Goal: Task Accomplishment & Management: Use online tool/utility

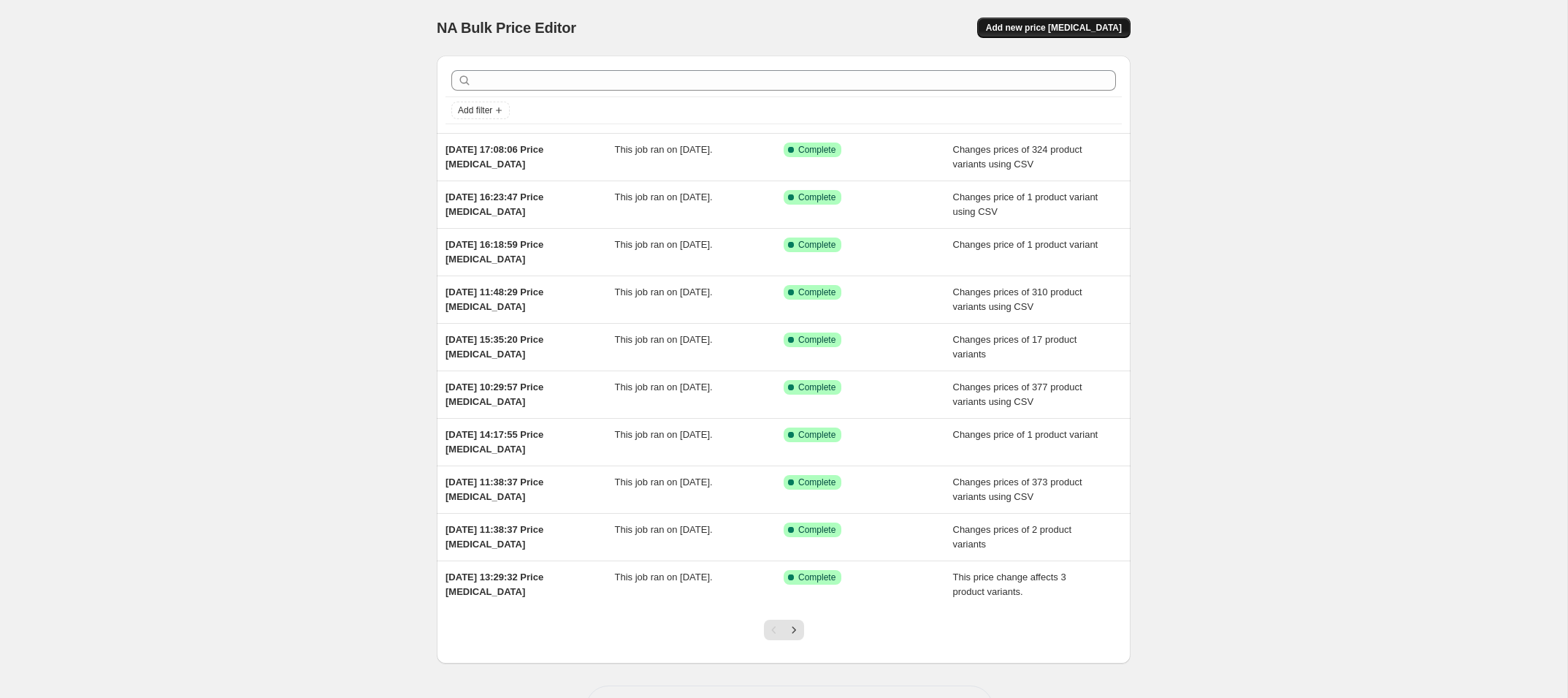
click at [1066, 25] on span "Add new price [MEDICAL_DATA]" at bounding box center [1054, 28] width 136 height 12
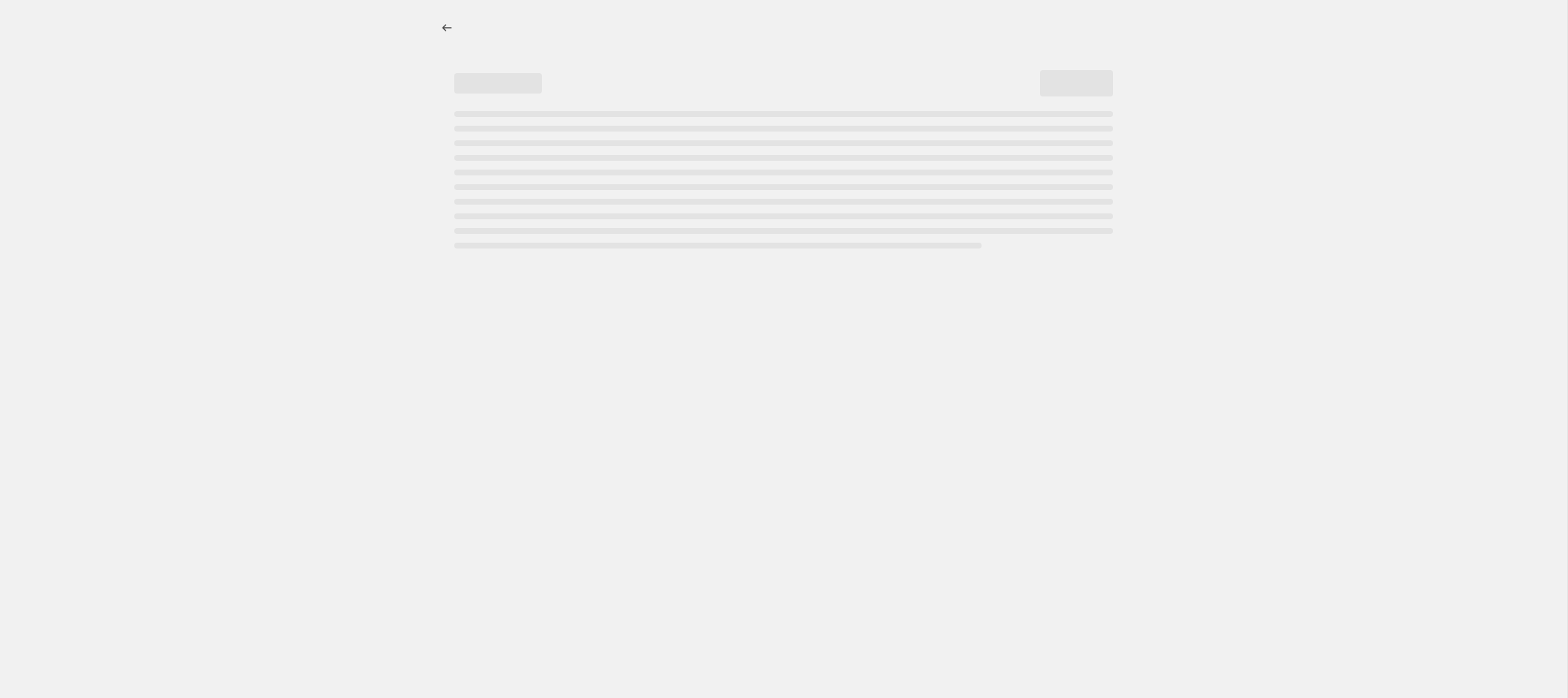
select select "percentage"
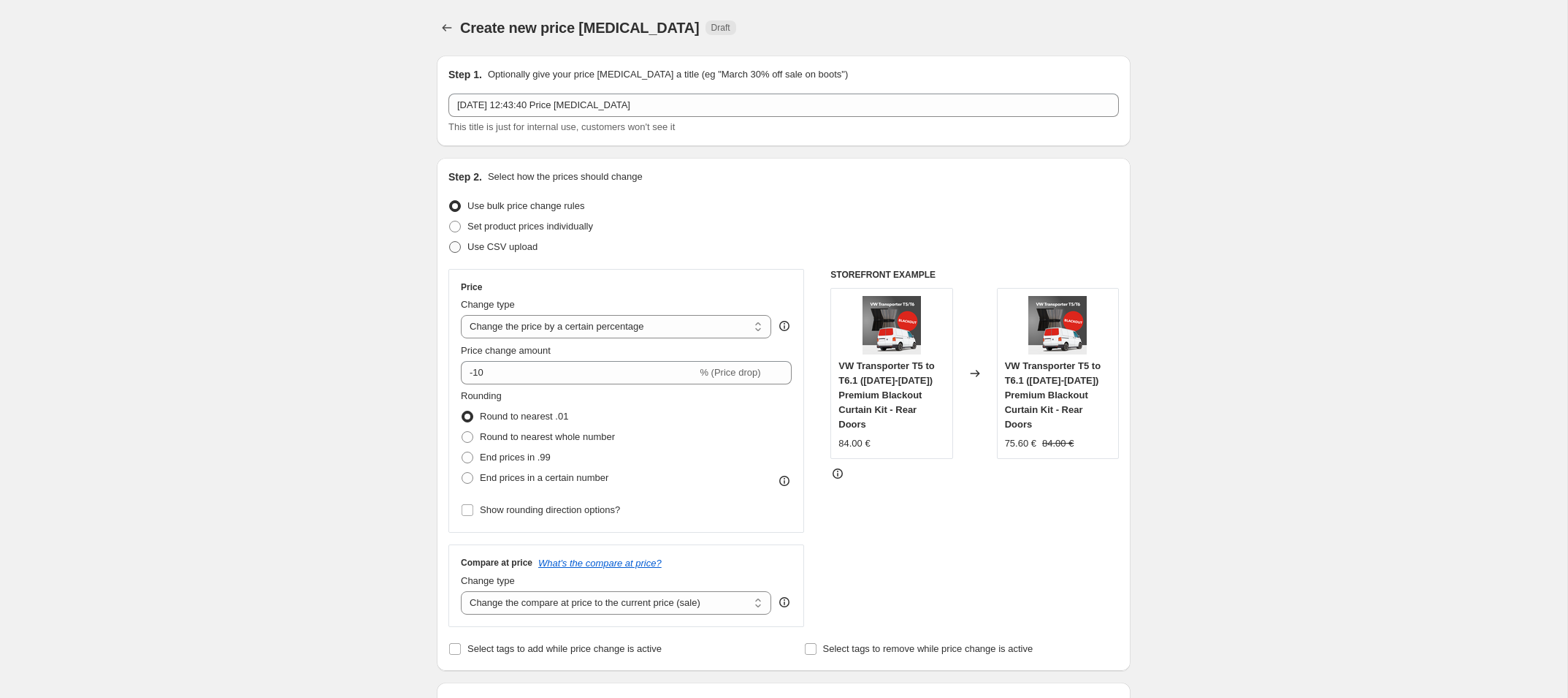
click at [475, 245] on span "Use CSV upload" at bounding box center [502, 246] width 70 height 11
click at [450, 242] on input "Use CSV upload" at bounding box center [449, 241] width 1 height 1
radio input "true"
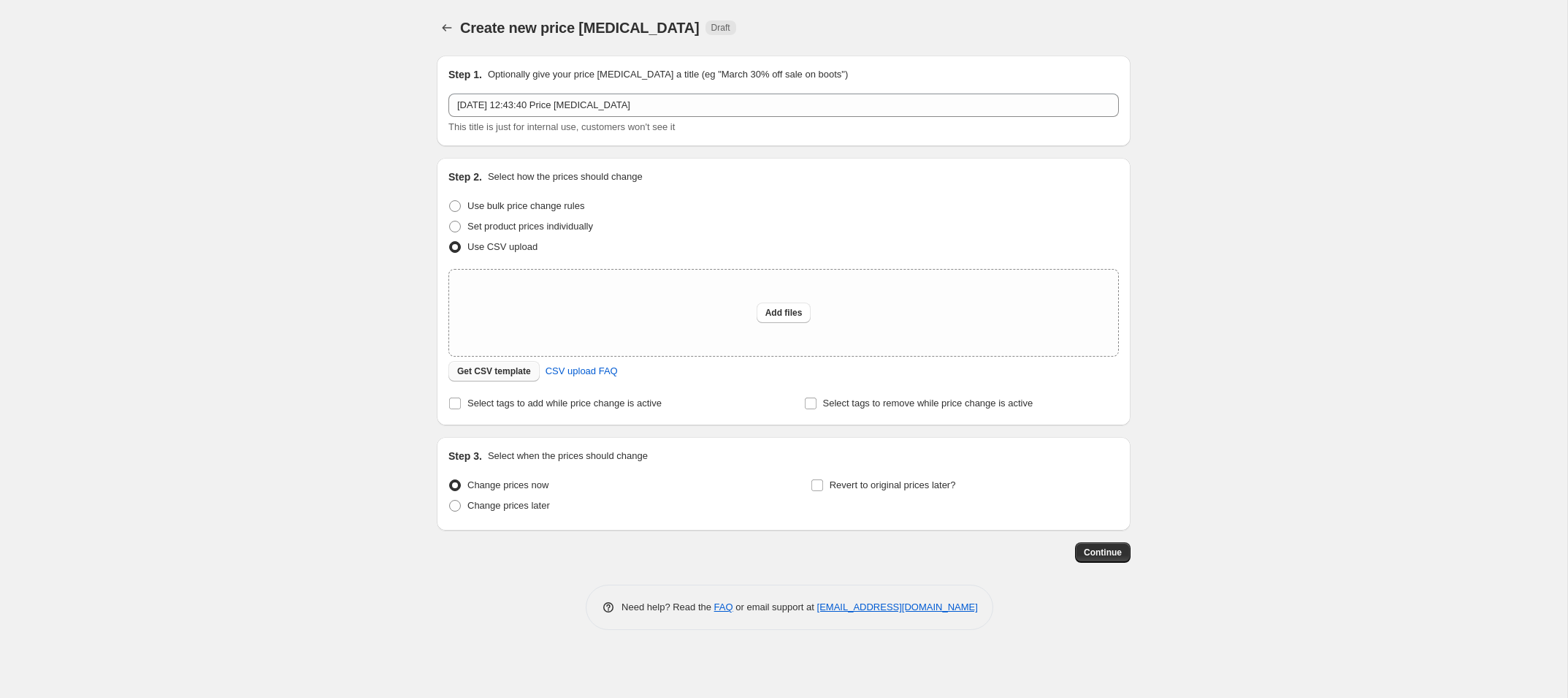
click at [487, 366] on span "Get CSV template" at bounding box center [494, 371] width 74 height 12
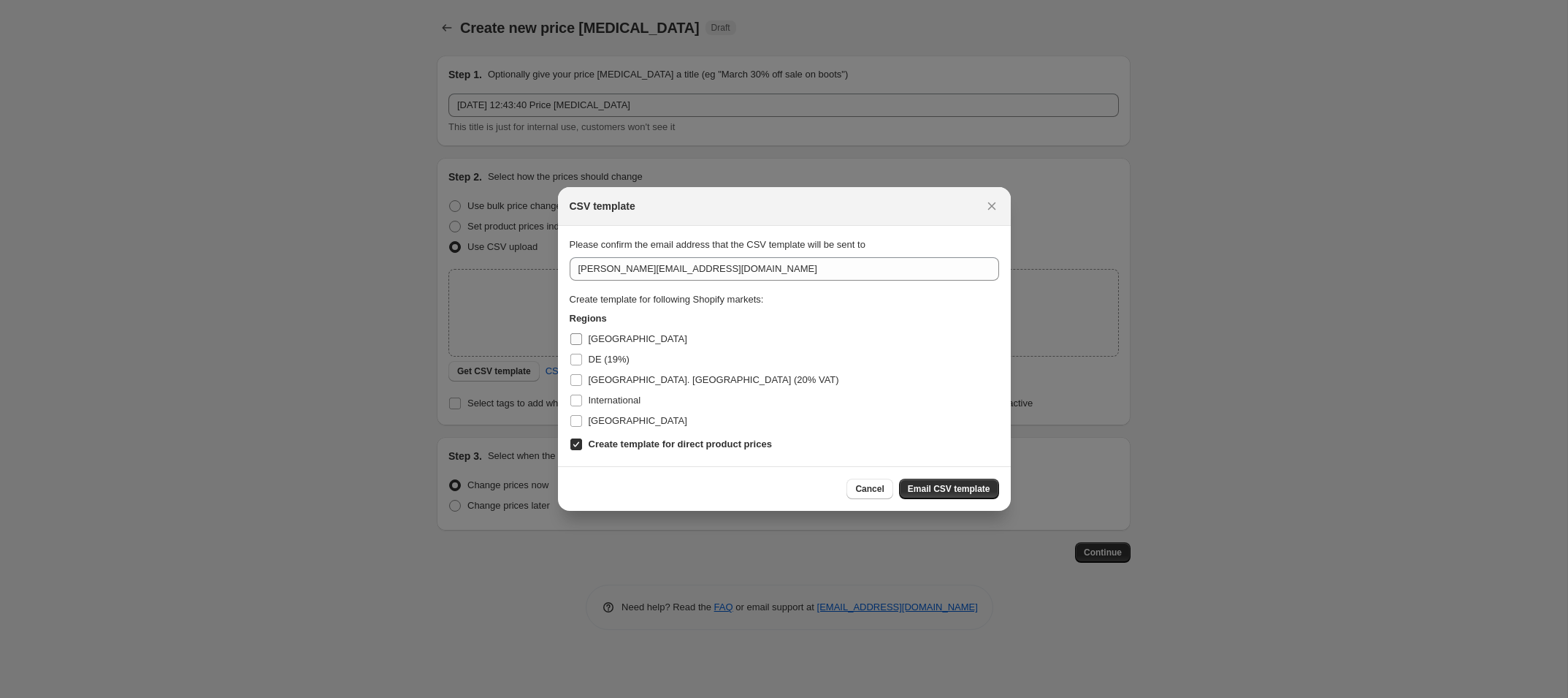
click at [579, 336] on input "[GEOGRAPHIC_DATA]" at bounding box center [576, 339] width 12 height 12
checkbox input "true"
click at [580, 363] on input "DE (19%)" at bounding box center [576, 360] width 12 height 12
checkbox input "true"
click at [578, 386] on label "[GEOGRAPHIC_DATA]. [GEOGRAPHIC_DATA] (20% VAT)" at bounding box center [703, 379] width 269 height 20
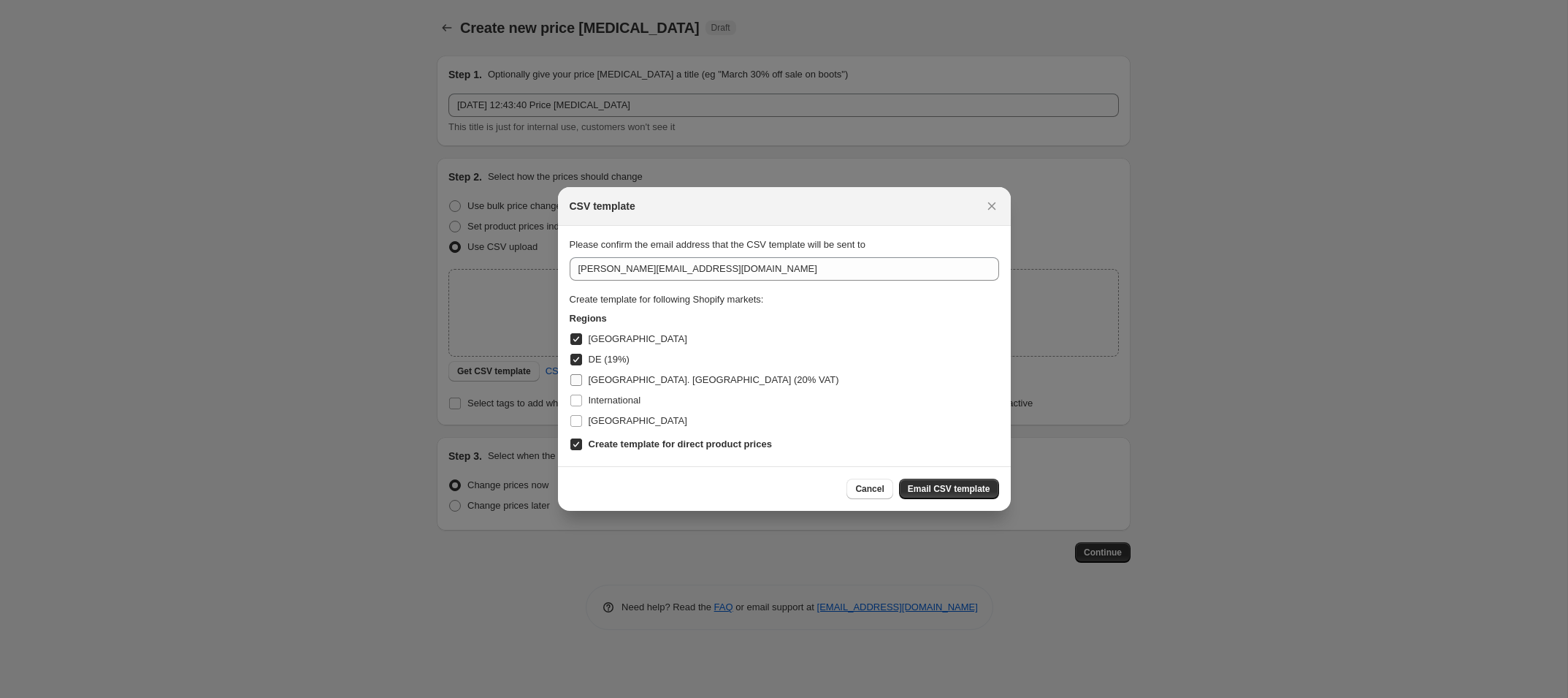
click at [578, 386] on input "[GEOGRAPHIC_DATA]. [GEOGRAPHIC_DATA] (20% VAT)" at bounding box center [576, 380] width 12 height 12
checkbox input "true"
click at [576, 405] on span ":r2b:" at bounding box center [576, 401] width 14 height 14
click at [576, 405] on input "International" at bounding box center [576, 401] width 12 height 12
checkbox input "true"
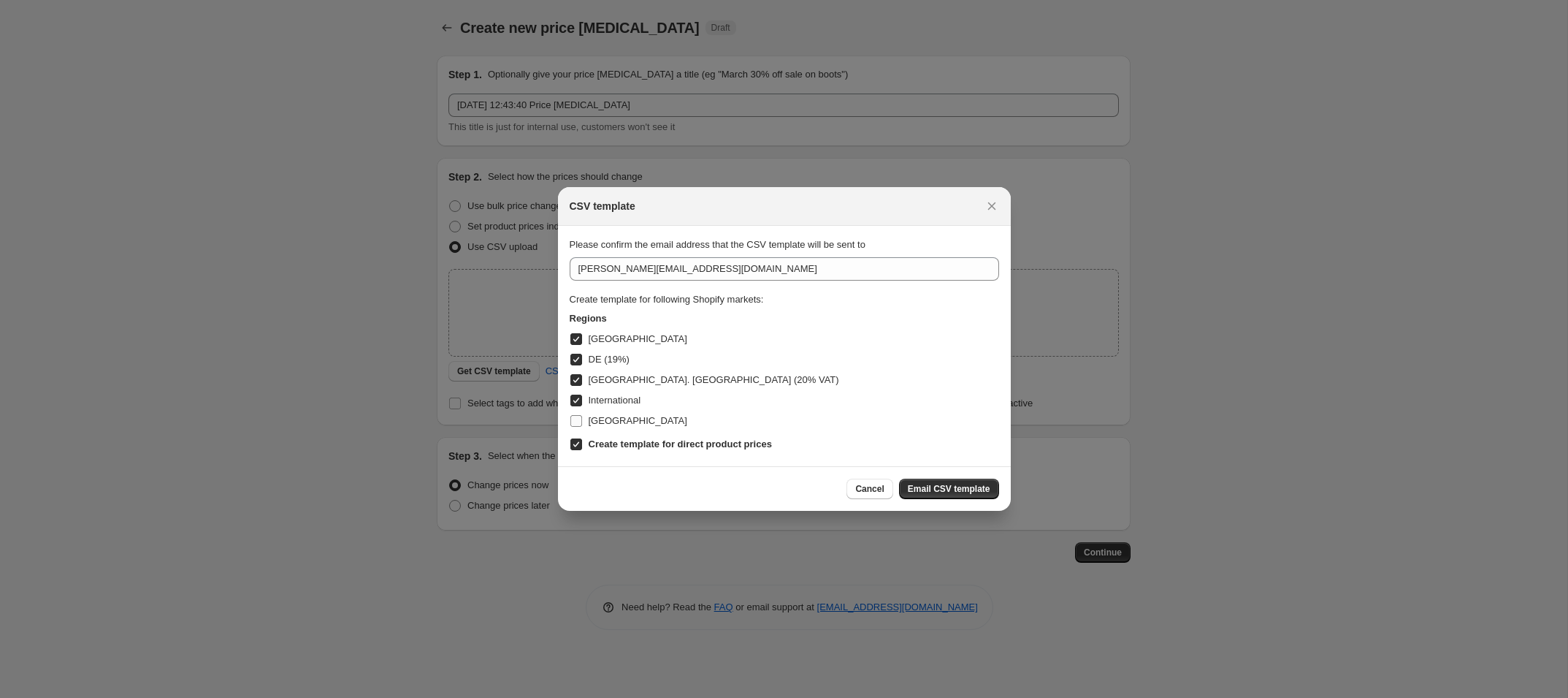
click at [576, 417] on input "[GEOGRAPHIC_DATA]" at bounding box center [576, 421] width 12 height 12
checkbox input "true"
click at [583, 266] on input "[PERSON_NAME][EMAIL_ADDRESS][DOMAIN_NAME]" at bounding box center [784, 269] width 429 height 23
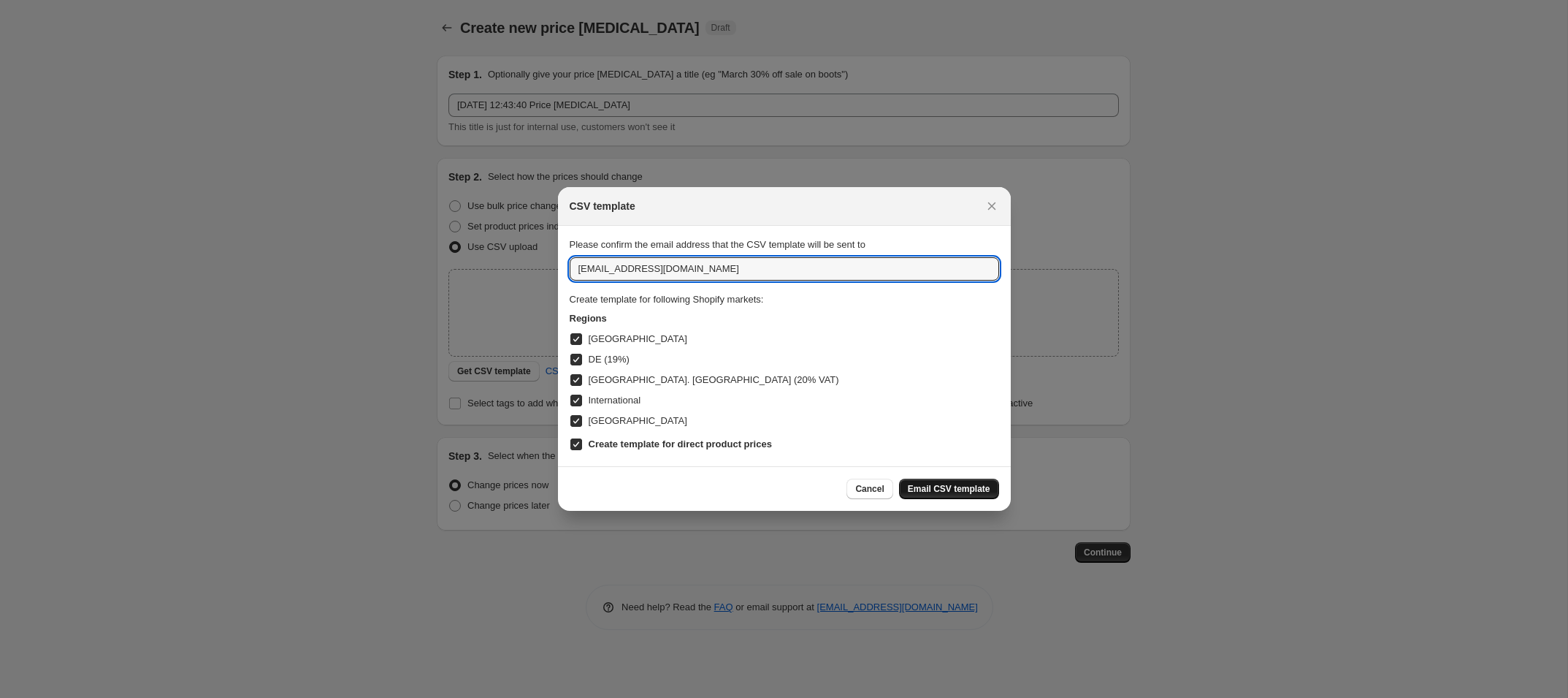
type input "[EMAIL_ADDRESS][DOMAIN_NAME]"
click at [922, 484] on span "Email CSV template" at bounding box center [948, 489] width 83 height 12
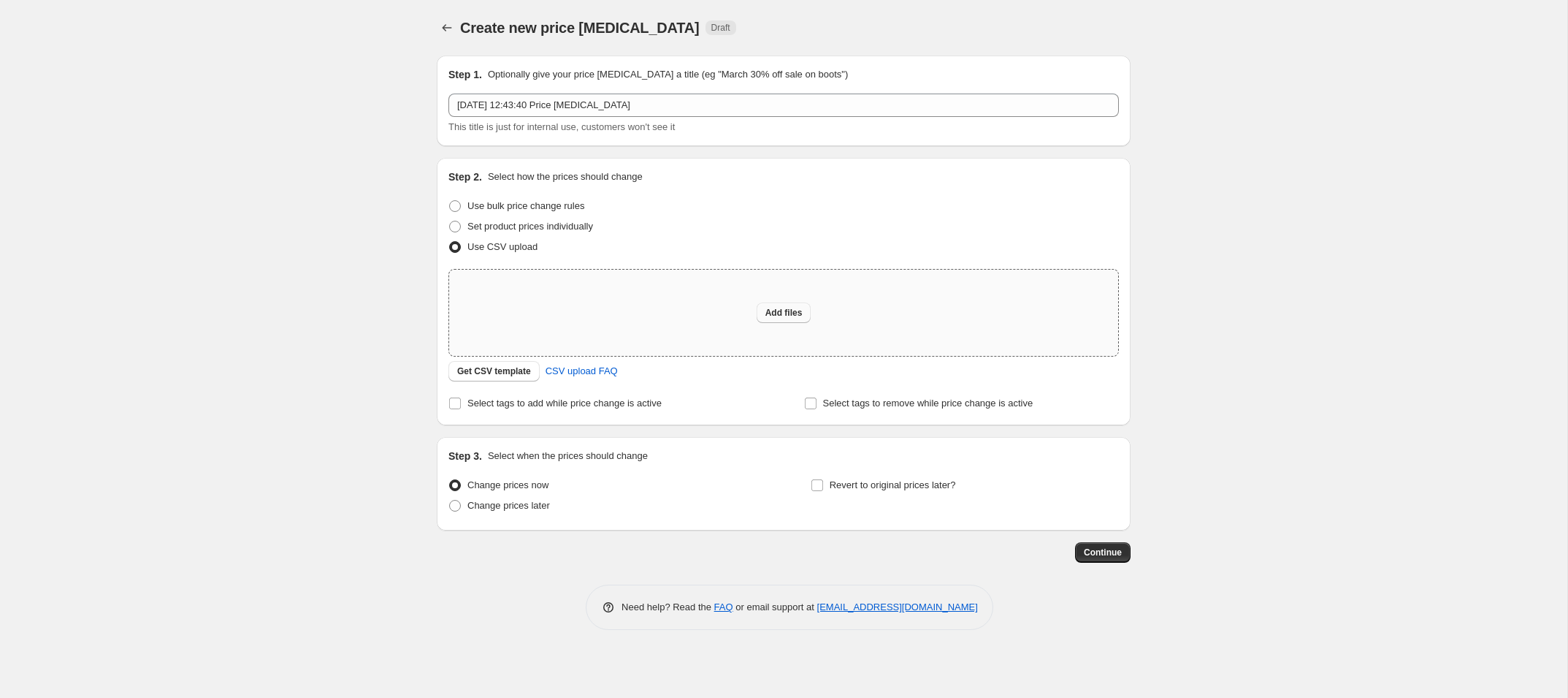
click at [778, 307] on span "Add files" at bounding box center [784, 313] width 37 height 12
type input "C:\fakepath\csv_template_user_50804 - Sheet1.csv"
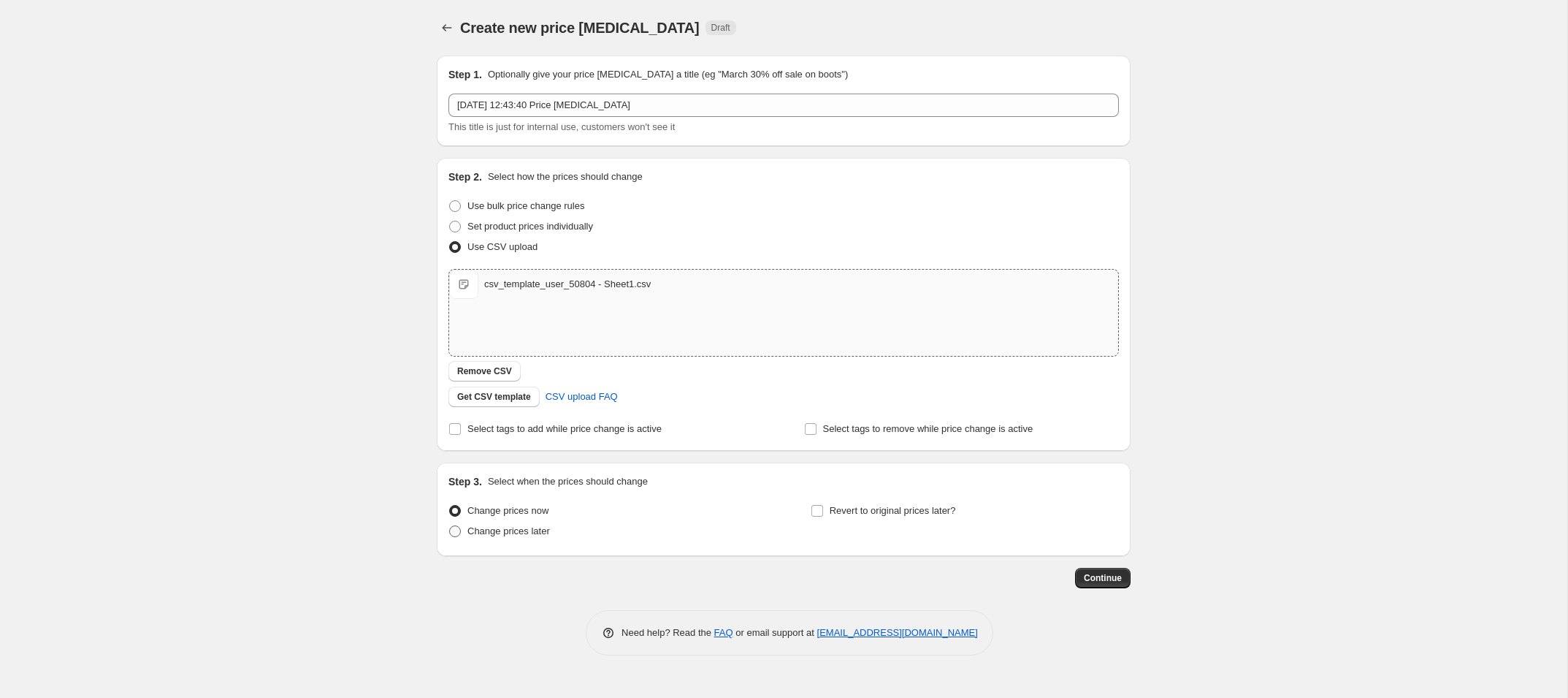
click at [487, 535] on span "Change prices later" at bounding box center [508, 530] width 83 height 11
click at [450, 526] on input "Change prices later" at bounding box center [449, 525] width 1 height 1
radio input "true"
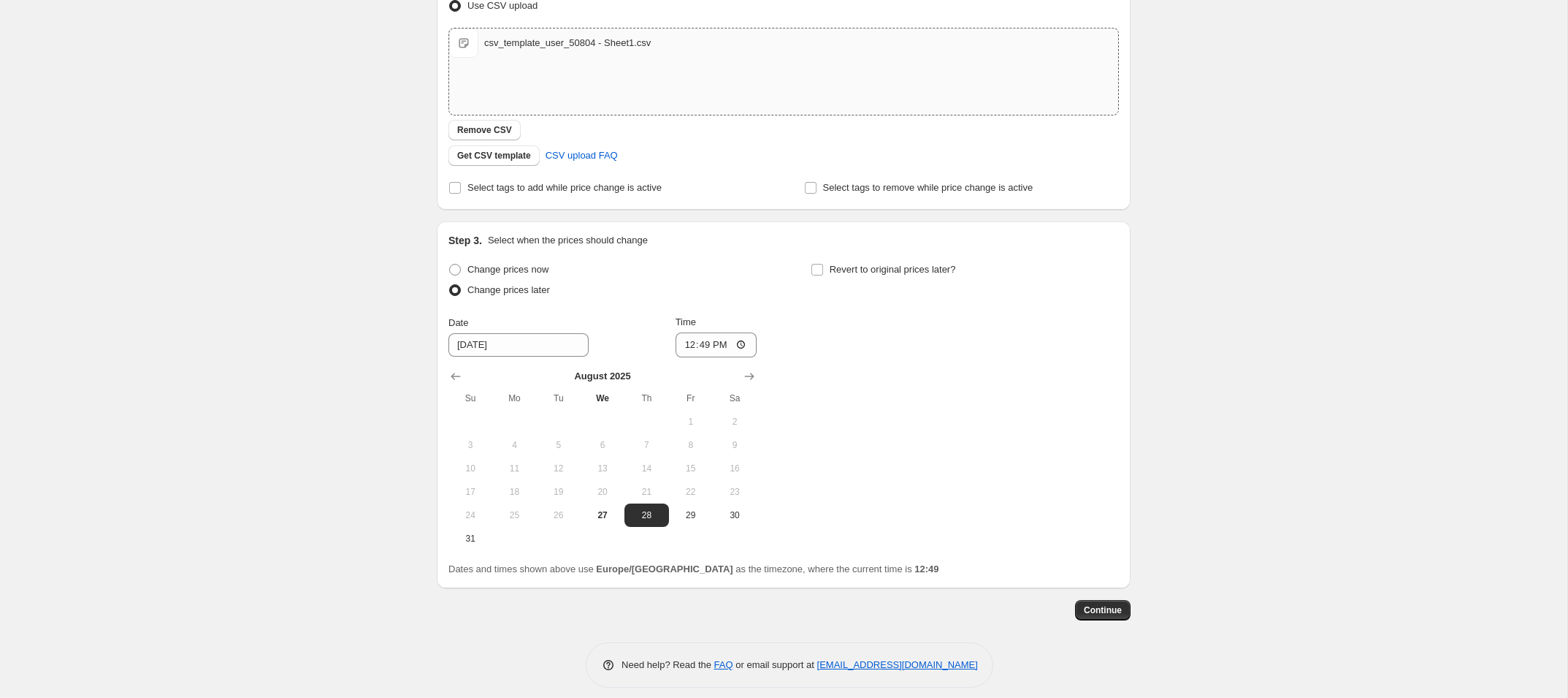
scroll to position [253, 0]
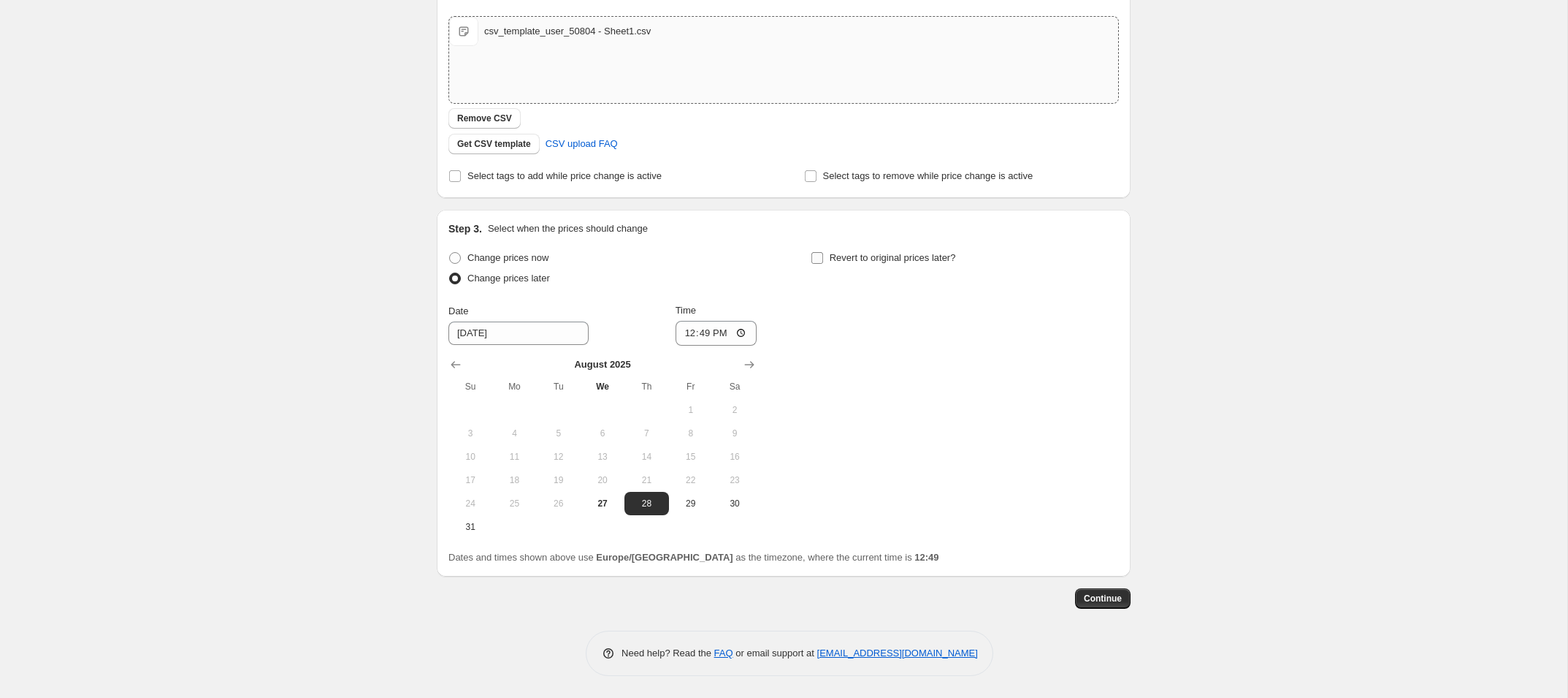
click at [826, 254] on label "Revert to original prices later?" at bounding box center [883, 258] width 146 height 20
click at [823, 254] on input "Revert to original prices later?" at bounding box center [817, 258] width 12 height 12
click at [819, 257] on input "Revert to original prices later?" at bounding box center [817, 258] width 12 height 12
checkbox input "false"
click at [493, 254] on span "Change prices now" at bounding box center [507, 257] width 81 height 11
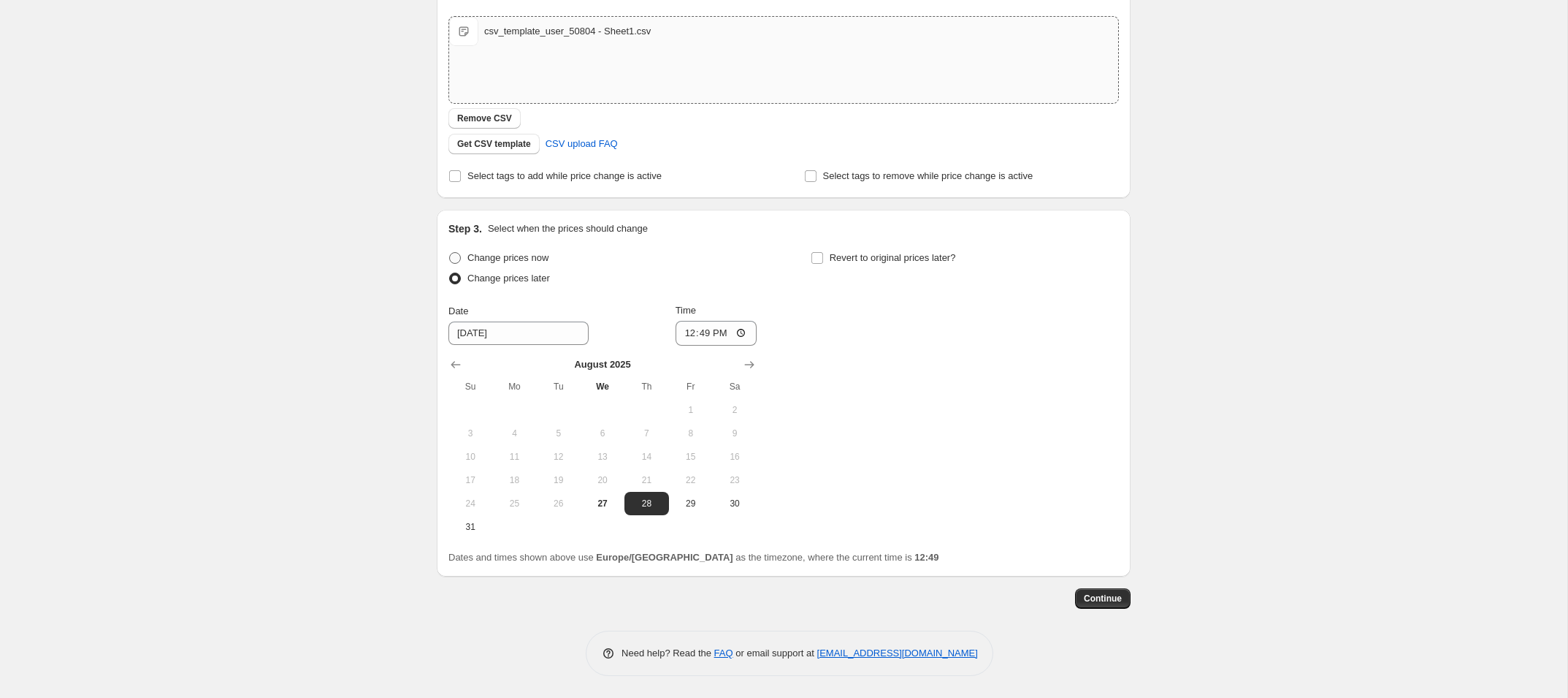
click at [450, 253] on input "Change prices now" at bounding box center [449, 252] width 1 height 1
radio input "true"
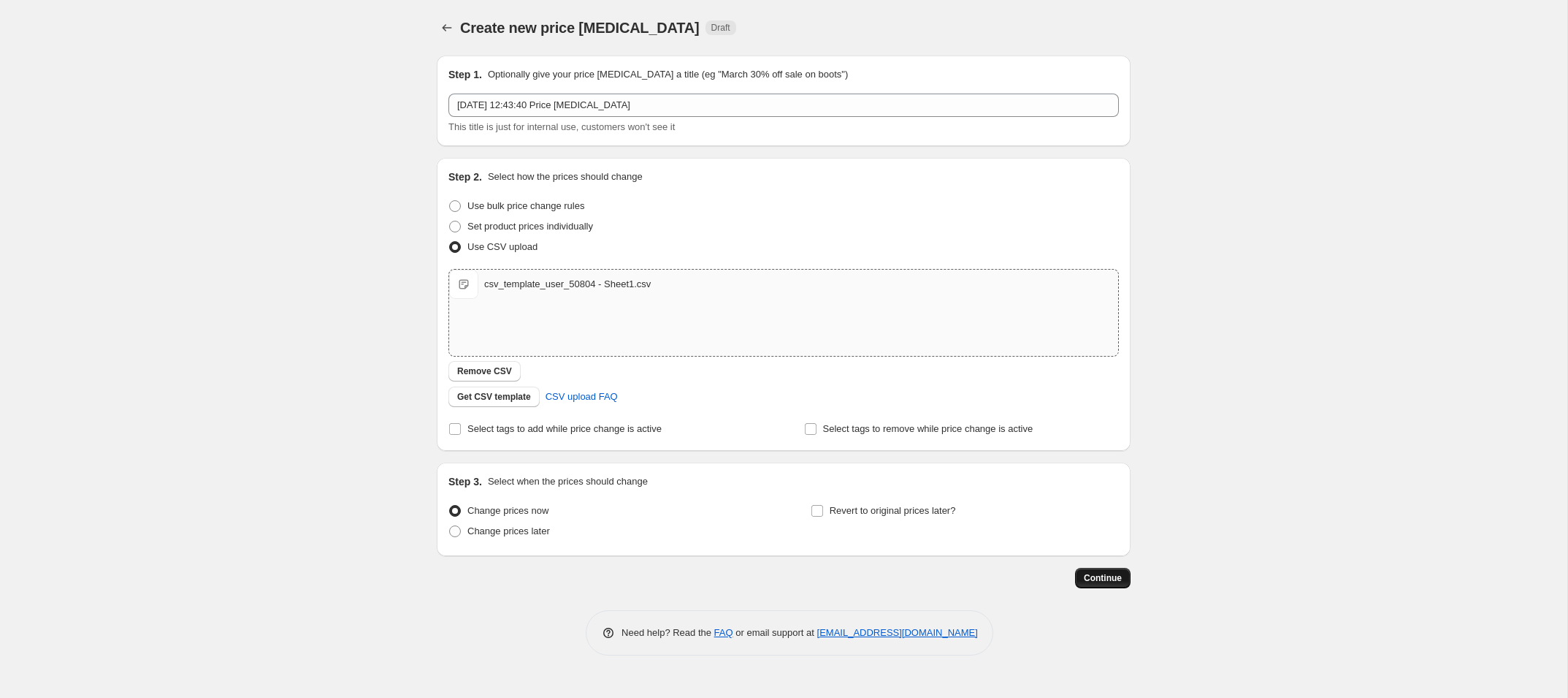
click at [1086, 579] on span "Continue" at bounding box center [1102, 578] width 38 height 12
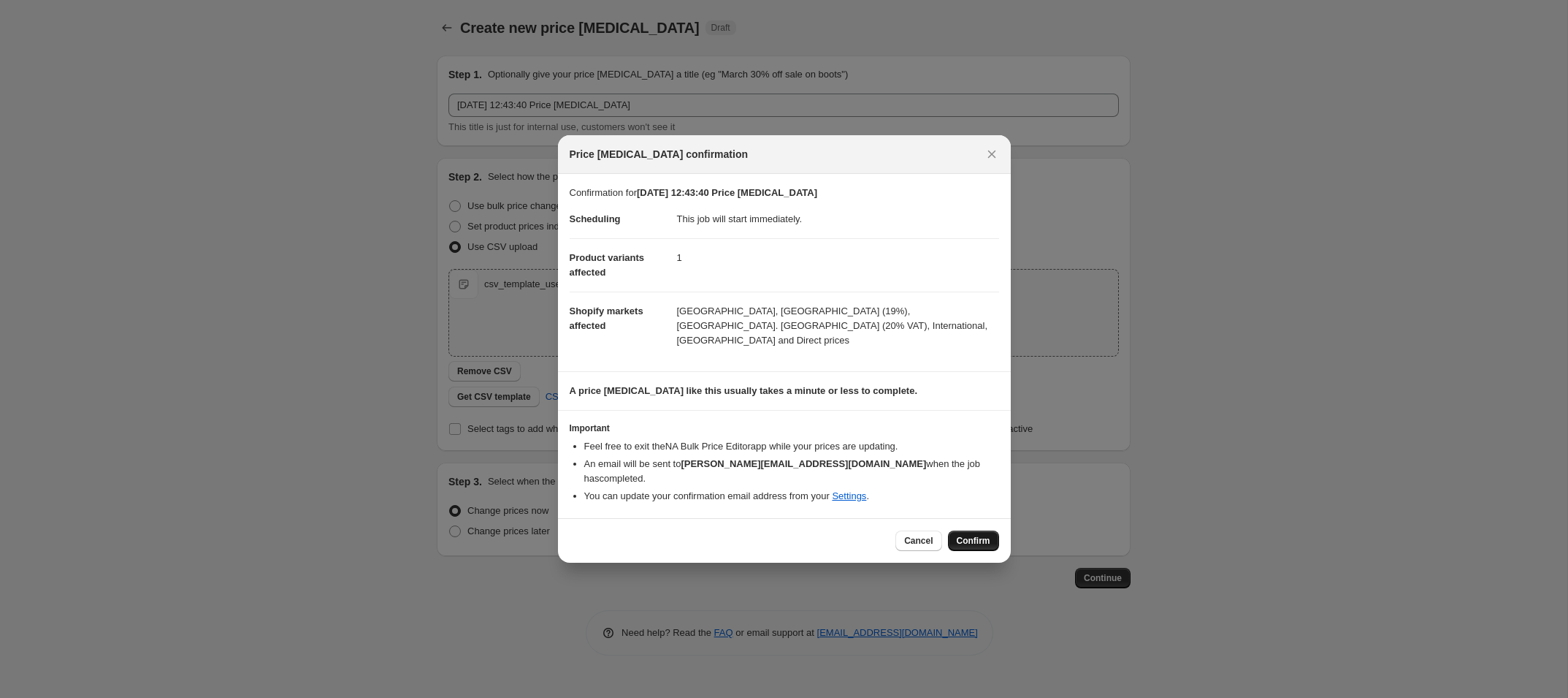
click at [980, 535] on span "Confirm" at bounding box center [973, 541] width 34 height 12
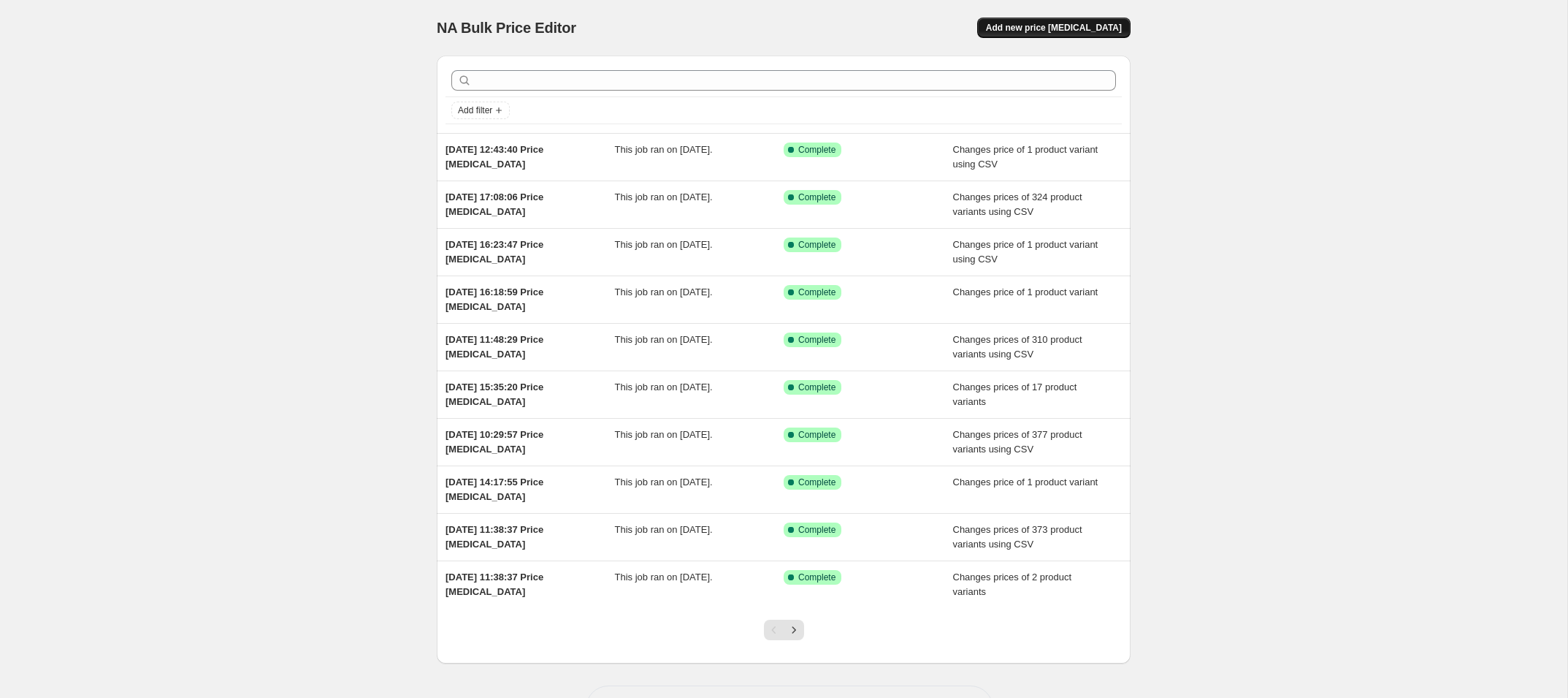
click at [1108, 22] on span "Add new price [MEDICAL_DATA]" at bounding box center [1054, 28] width 136 height 12
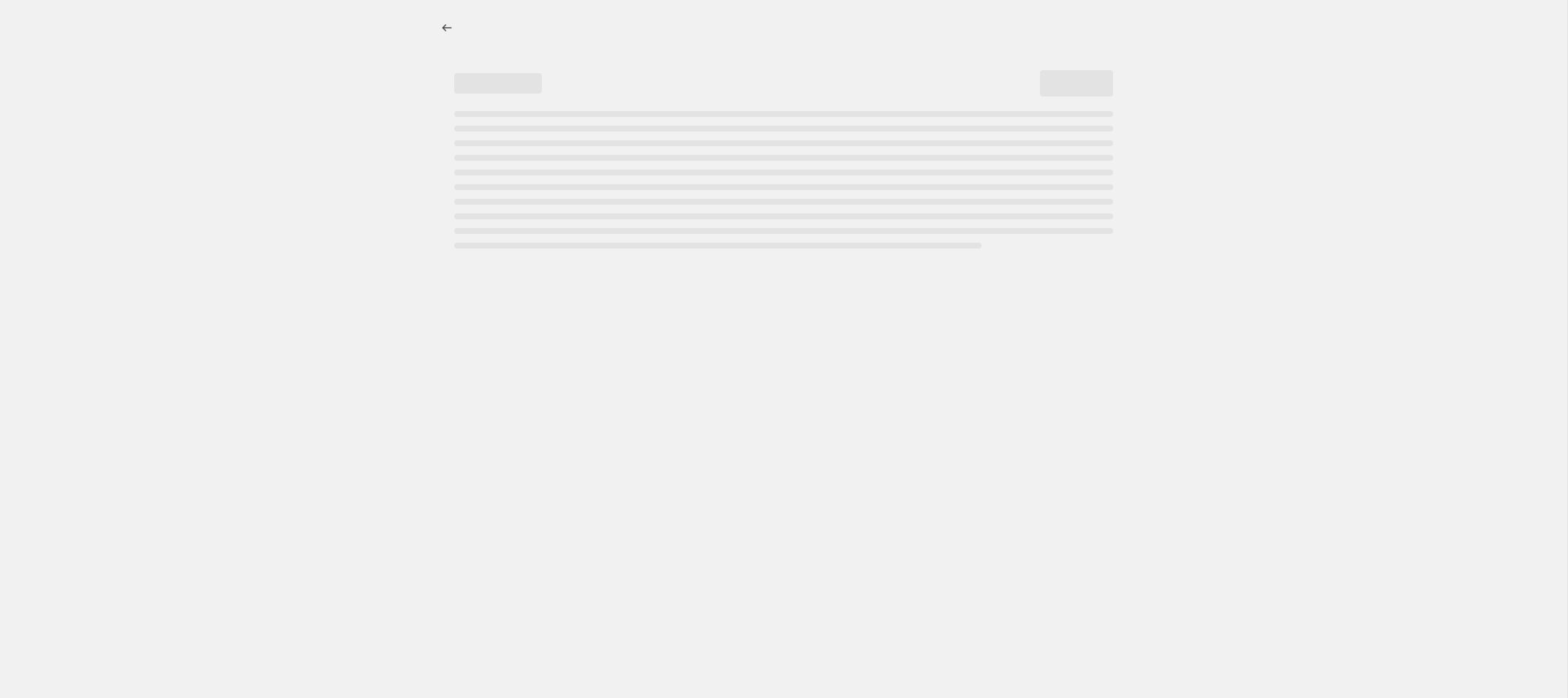
select select "percentage"
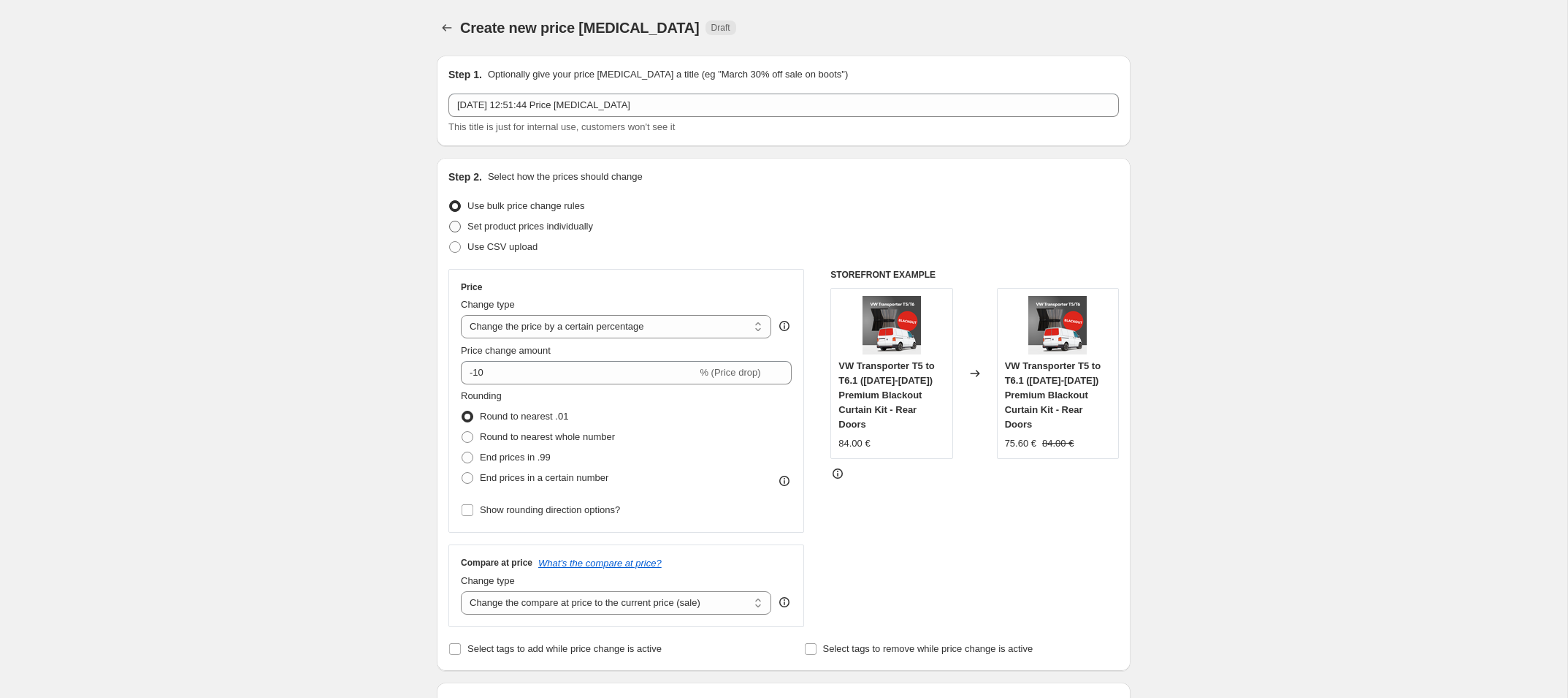
click at [481, 222] on span "Set product prices individually" at bounding box center [529, 226] width 125 height 11
click at [450, 222] on input "Set product prices individually" at bounding box center [449, 221] width 1 height 1
radio input "true"
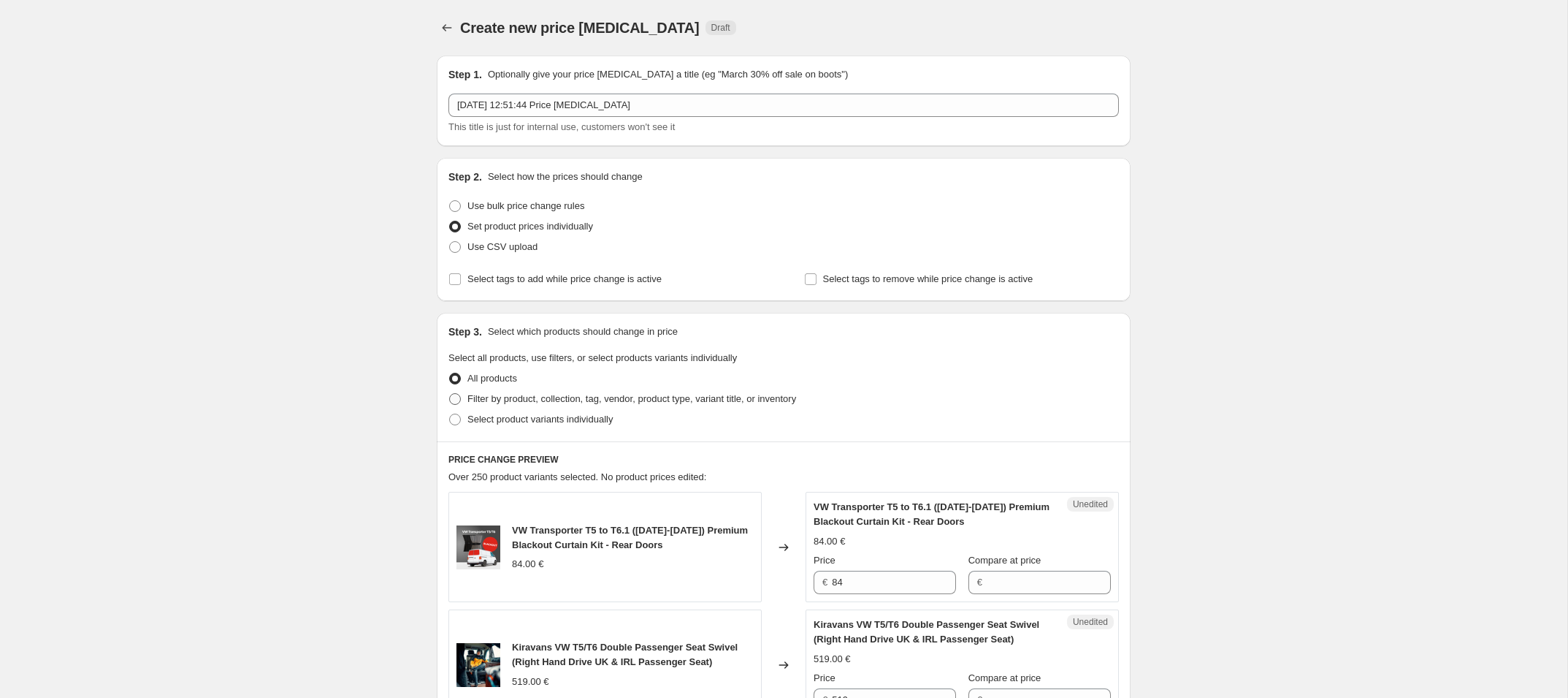
click at [513, 398] on span "Filter by product, collection, tag, vendor, product type, variant title, or inv…" at bounding box center [631, 398] width 328 height 11
click at [450, 394] on input "Filter by product, collection, tag, vendor, product type, variant title, or inv…" at bounding box center [449, 393] width 1 height 1
radio input "true"
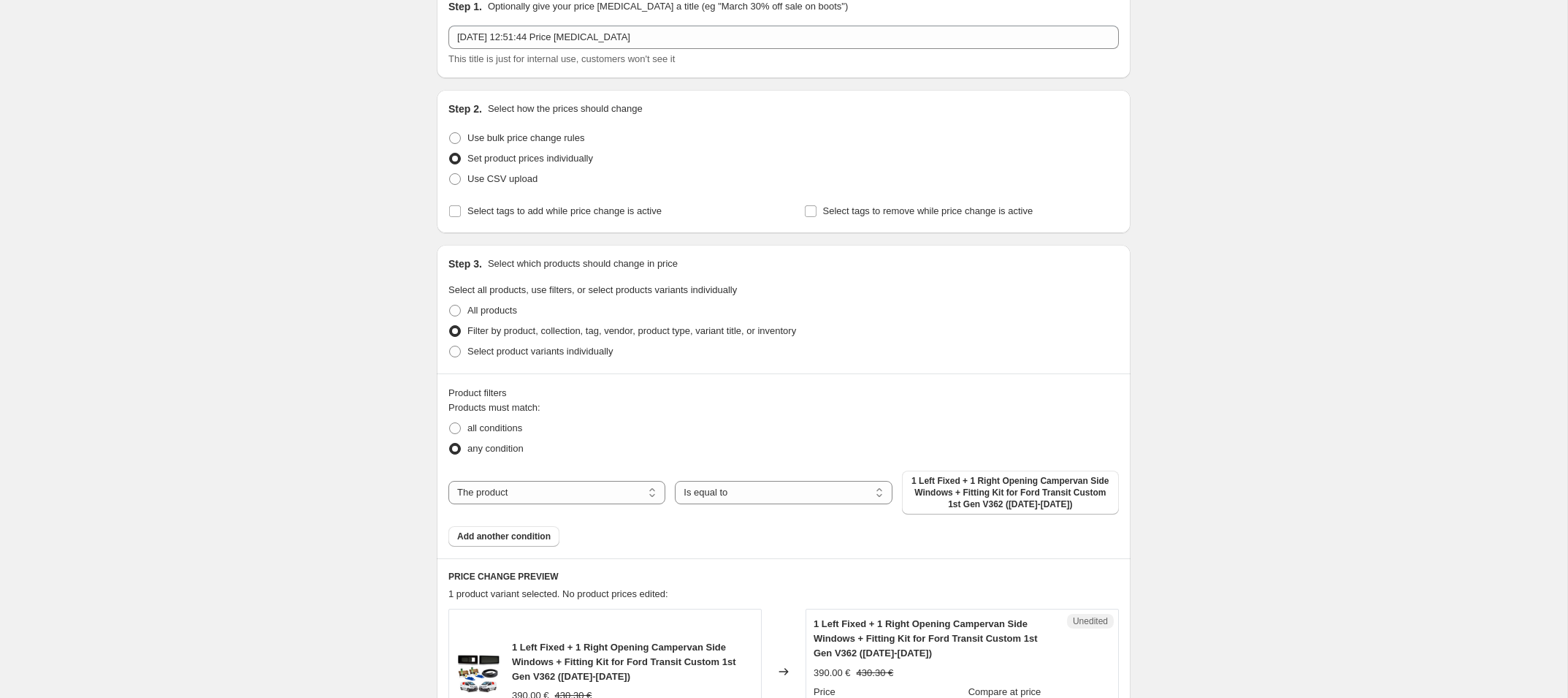
scroll to position [77, 0]
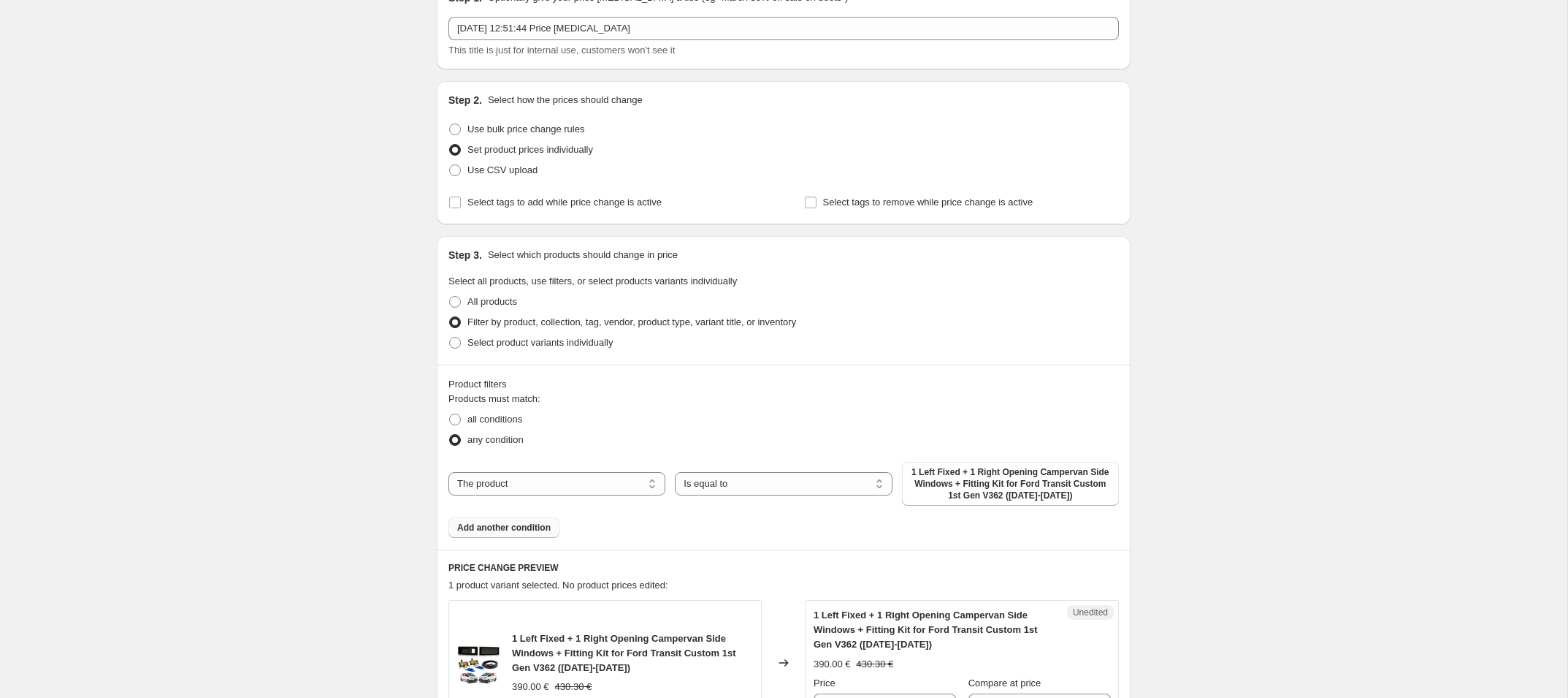
click at [478, 528] on span "Add another condition" at bounding box center [504, 528] width 93 height 12
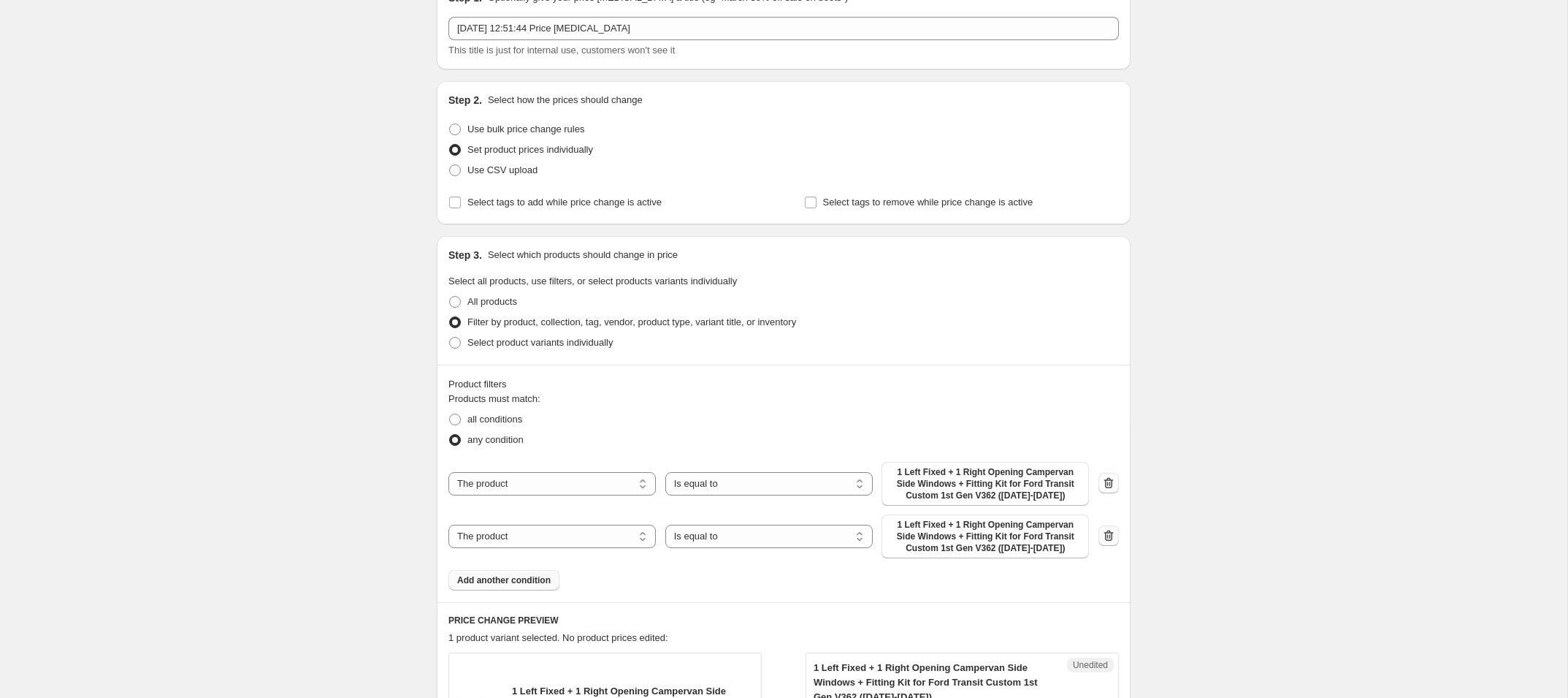
click at [1110, 536] on icon "button" at bounding box center [1108, 535] width 15 height 15
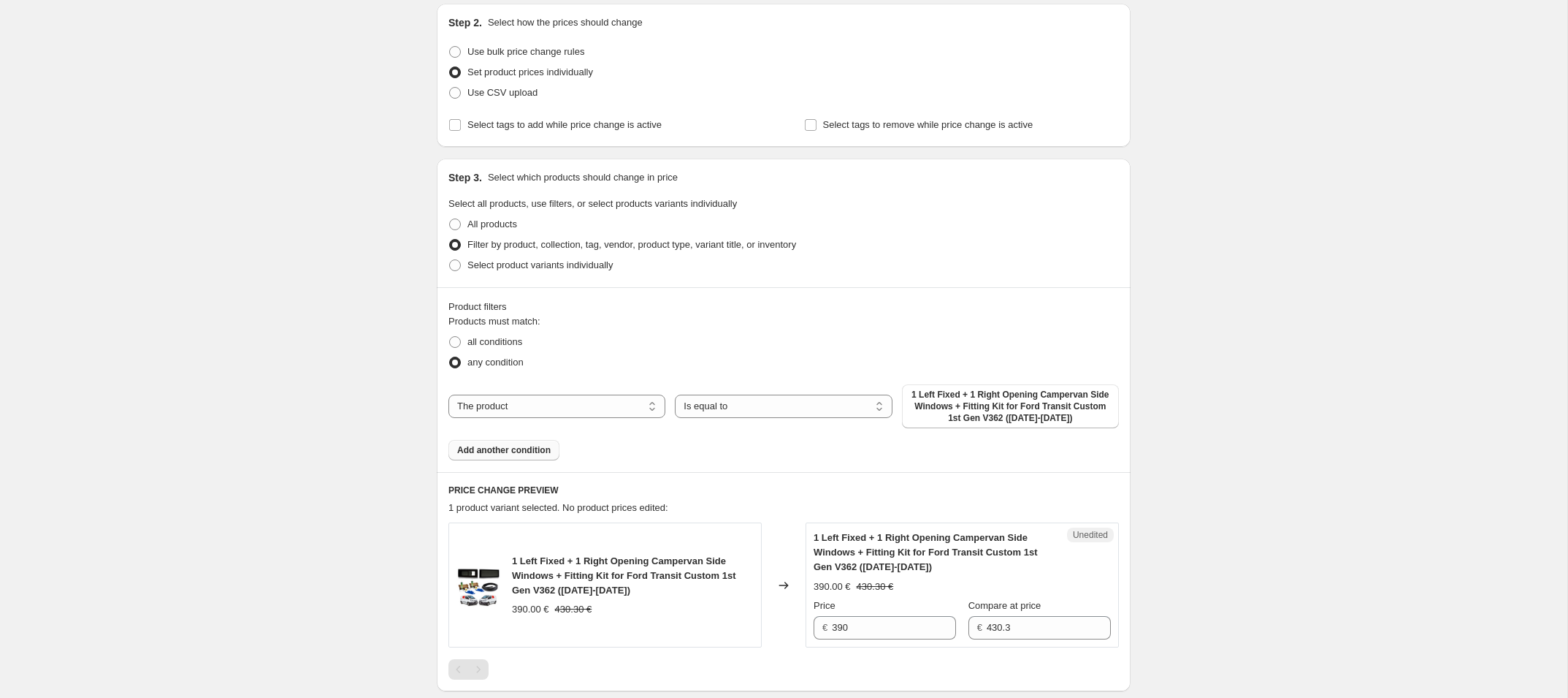
scroll to position [172, 0]
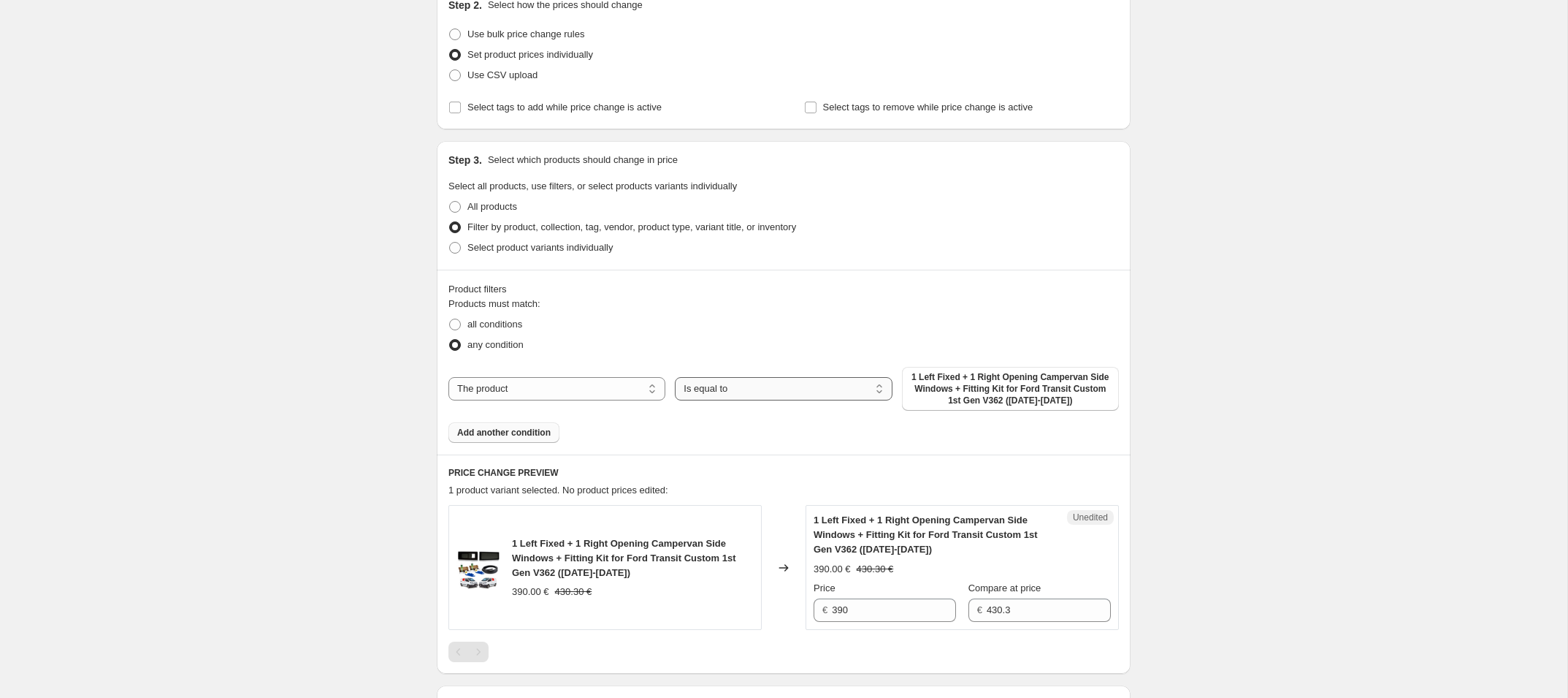
click at [803, 384] on select "Is equal to Is not equal to" at bounding box center [783, 389] width 217 height 23
click at [576, 401] on div "The product The product's collection The product's tag The product's vendor The…" at bounding box center [784, 388] width 670 height 44
click at [572, 399] on select "The product The product's collection The product's tag The product's vendor The…" at bounding box center [557, 389] width 217 height 23
select select "collection"
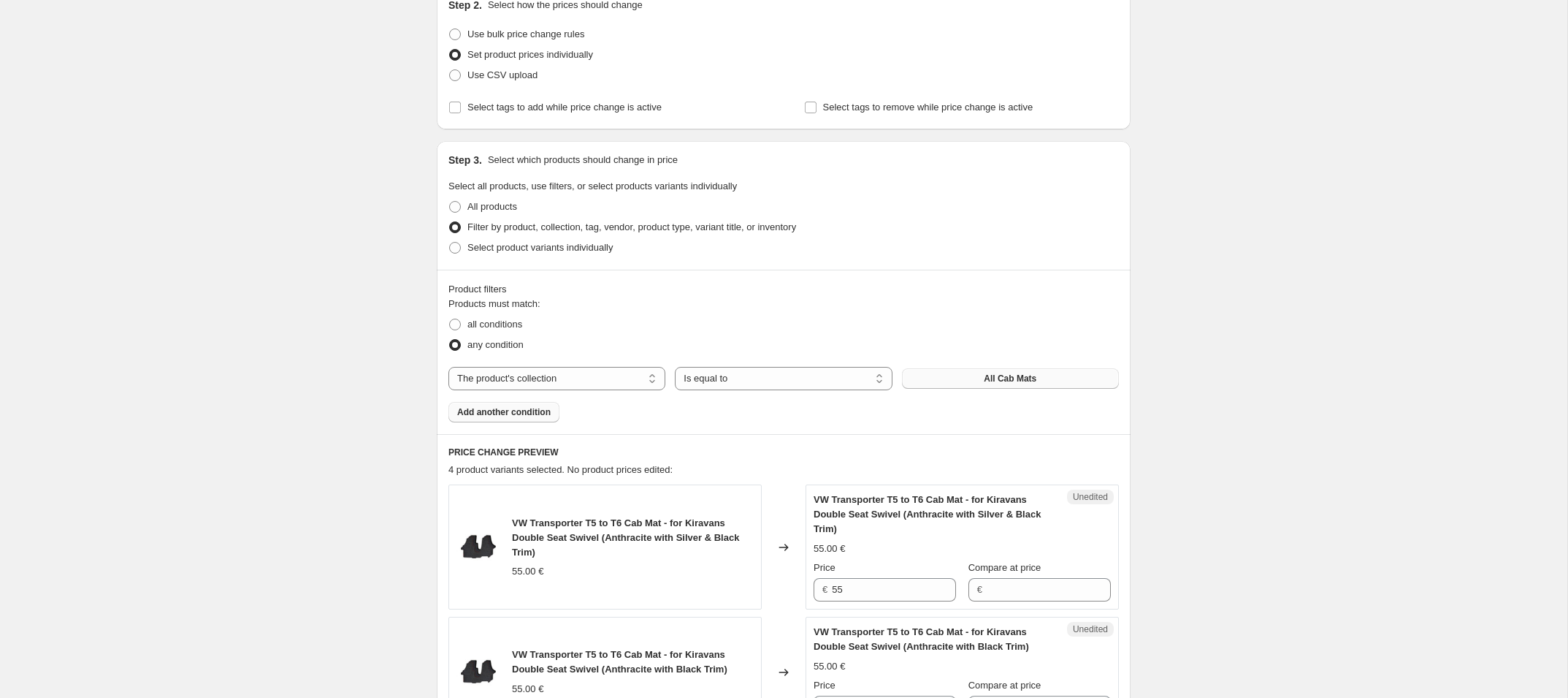
click at [1010, 378] on span "All Cab Mats" at bounding box center [1010, 378] width 52 height 12
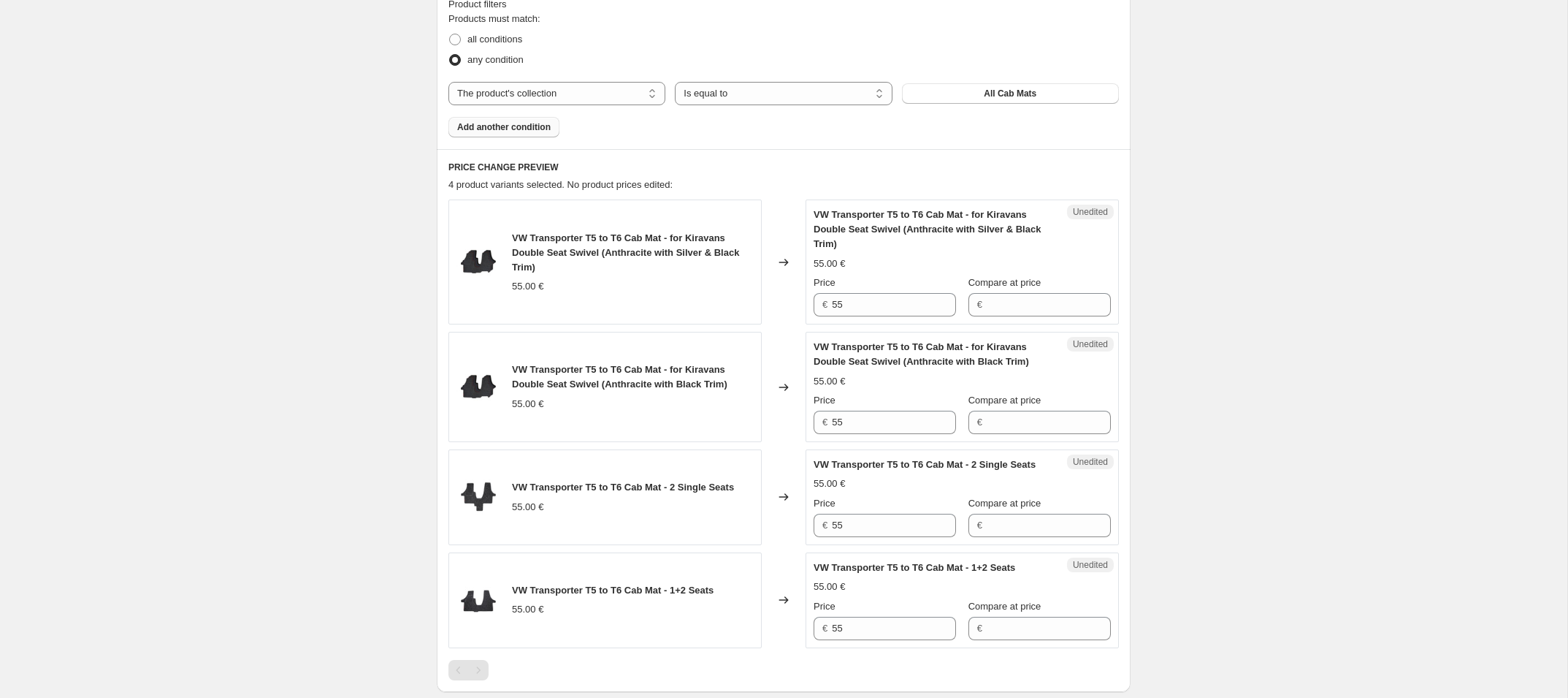
scroll to position [473, 0]
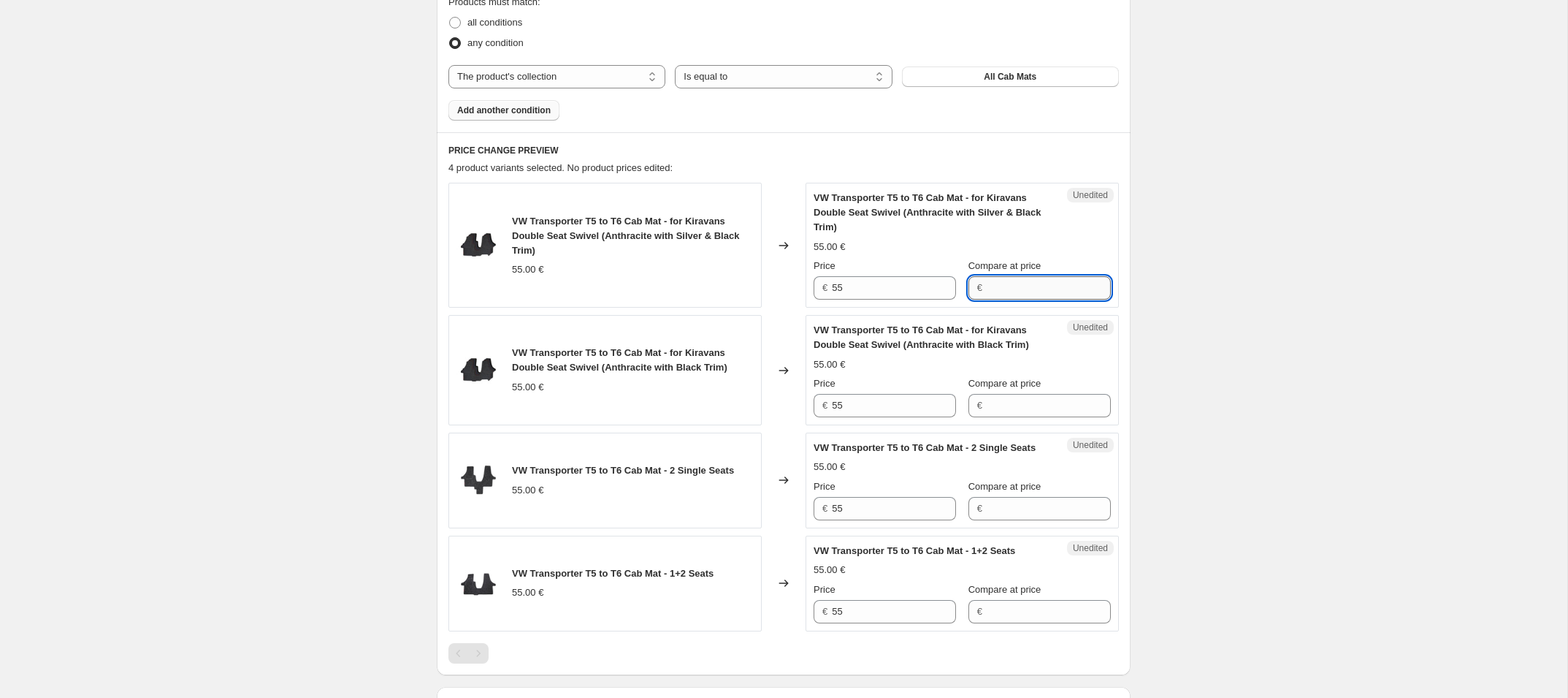
click at [1029, 287] on input "Compare at price" at bounding box center [1049, 288] width 124 height 23
click at [1265, 367] on div "Create new price change job. This page is ready Create new price change job Dra…" at bounding box center [783, 255] width 1567 height 1457
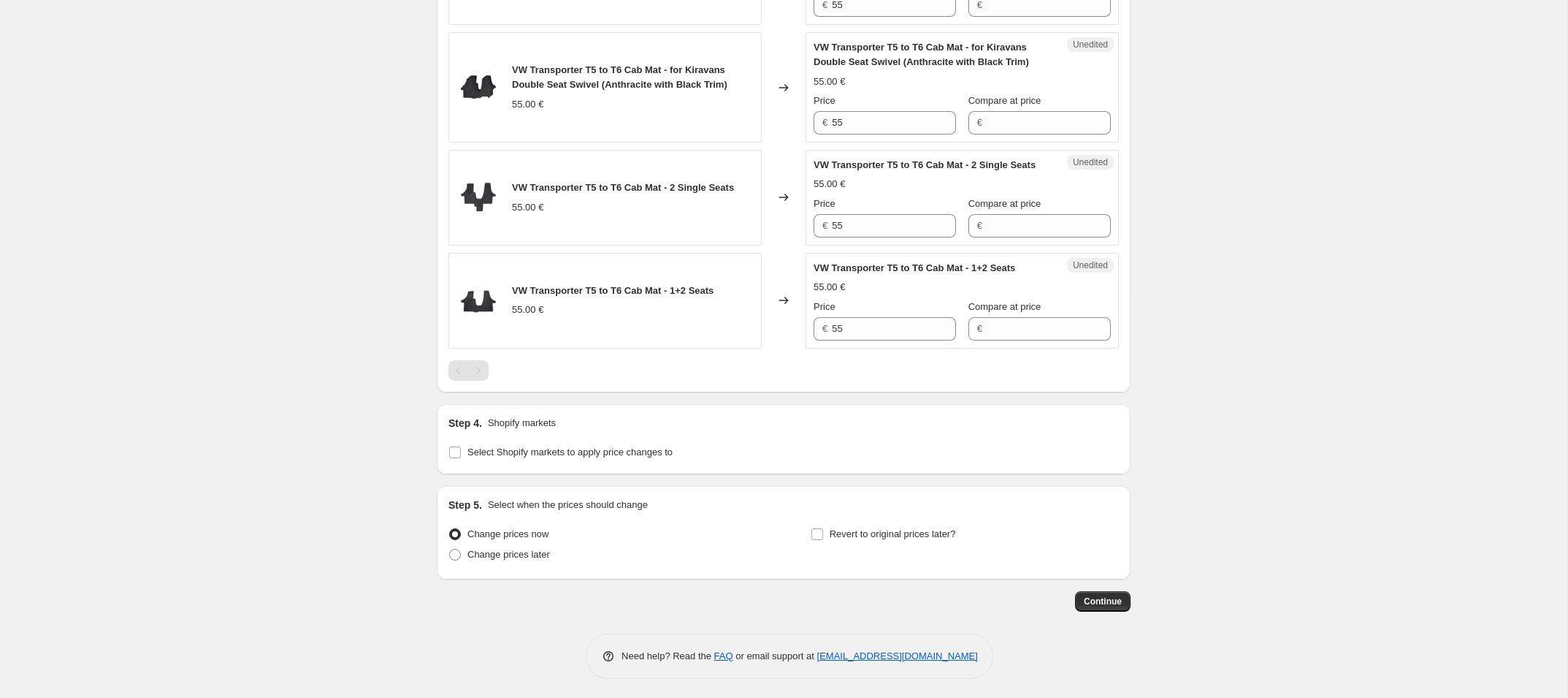
scroll to position [776, 0]
click at [526, 446] on span "Select Shopify markets to apply price changes to" at bounding box center [569, 448] width 205 height 11
click at [460, 446] on input "Select Shopify markets to apply price changes to" at bounding box center [455, 449] width 12 height 12
checkbox input "true"
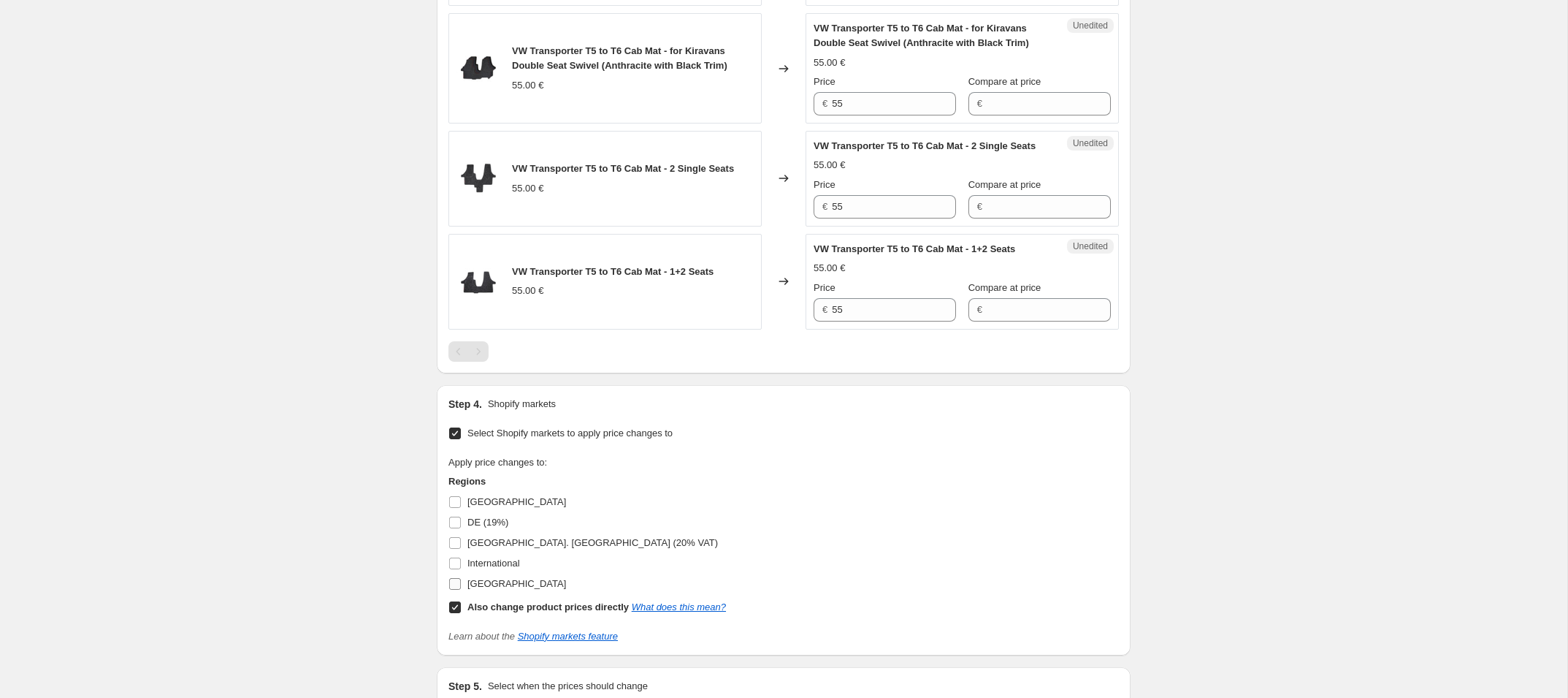
click at [474, 589] on span "[GEOGRAPHIC_DATA]" at bounding box center [516, 583] width 98 height 11
click at [460, 590] on input "[GEOGRAPHIC_DATA]" at bounding box center [455, 584] width 12 height 12
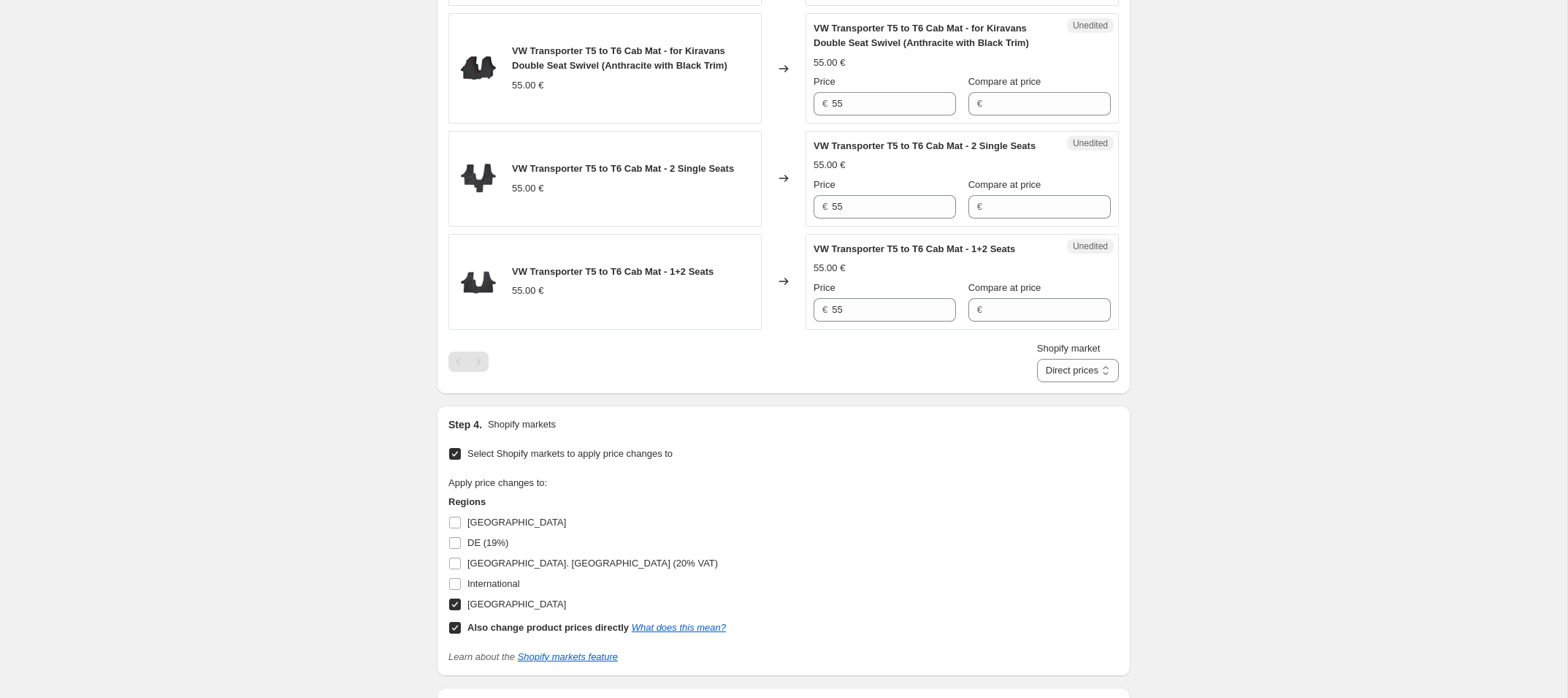
click at [458, 611] on input "[GEOGRAPHIC_DATA]" at bounding box center [455, 605] width 12 height 12
checkbox input "false"
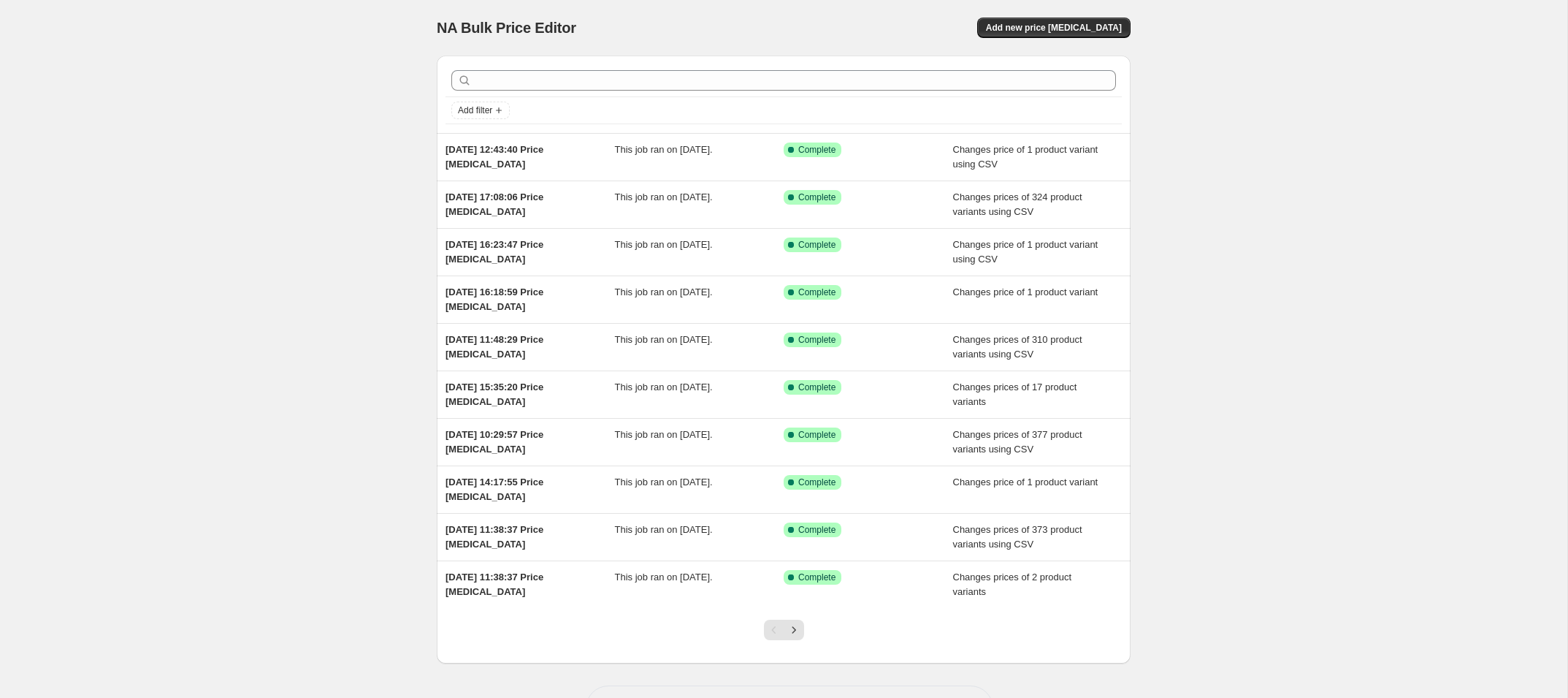
click at [1076, 17] on div "NA Bulk Price Editor. This page is ready NA Bulk Price Editor Add new price cha…" at bounding box center [784, 27] width 694 height 55
click at [1053, 24] on span "Add new price [MEDICAL_DATA]" at bounding box center [1054, 28] width 136 height 12
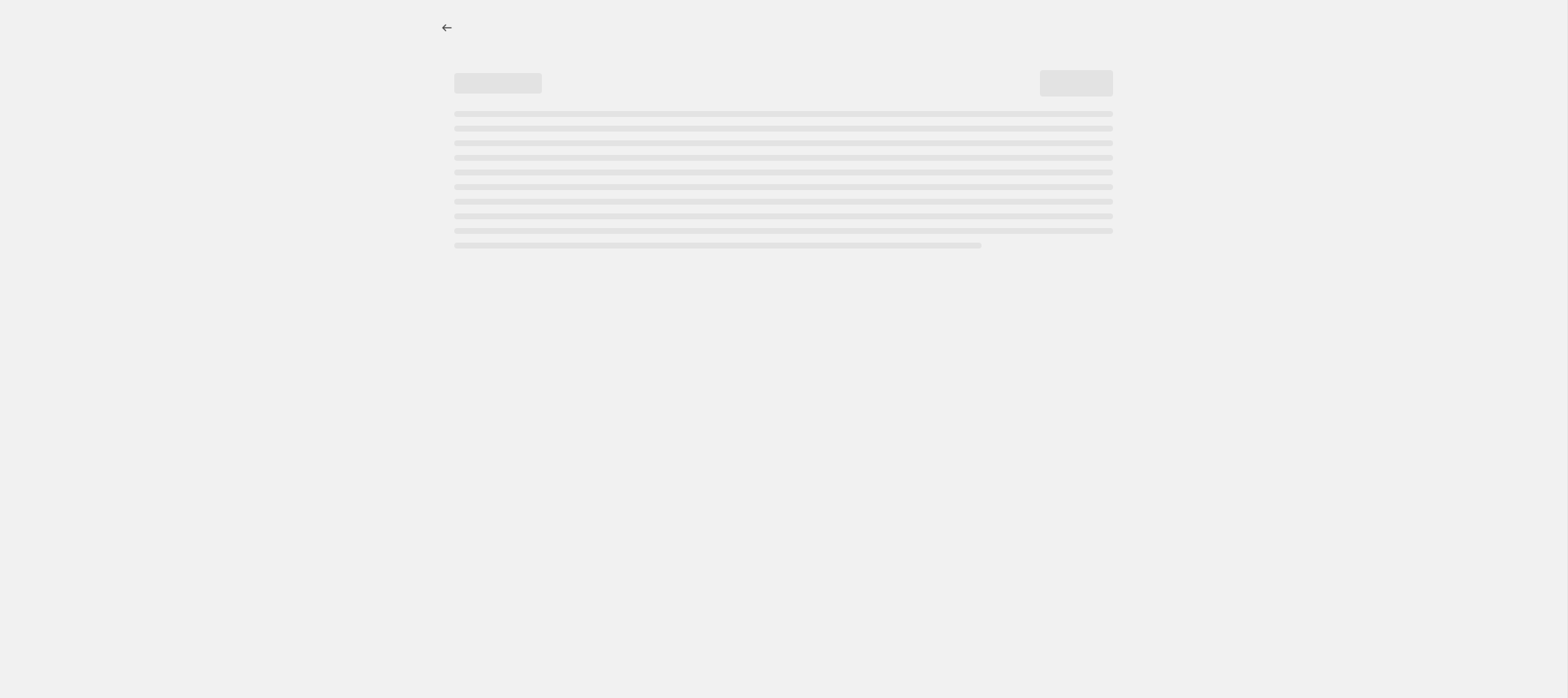
select select "percentage"
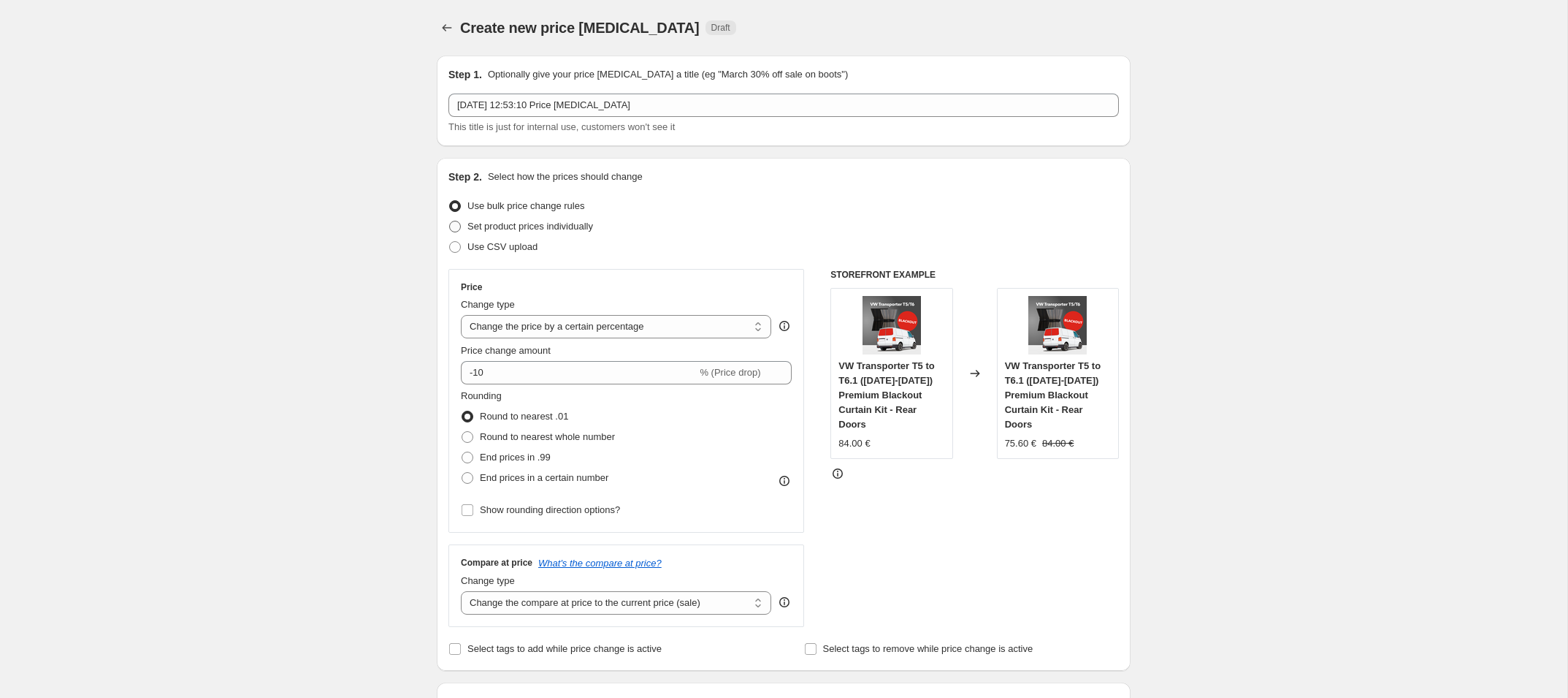
click at [502, 228] on span "Set product prices individually" at bounding box center [529, 226] width 125 height 11
click at [450, 222] on input "Set product prices individually" at bounding box center [449, 221] width 1 height 1
radio input "true"
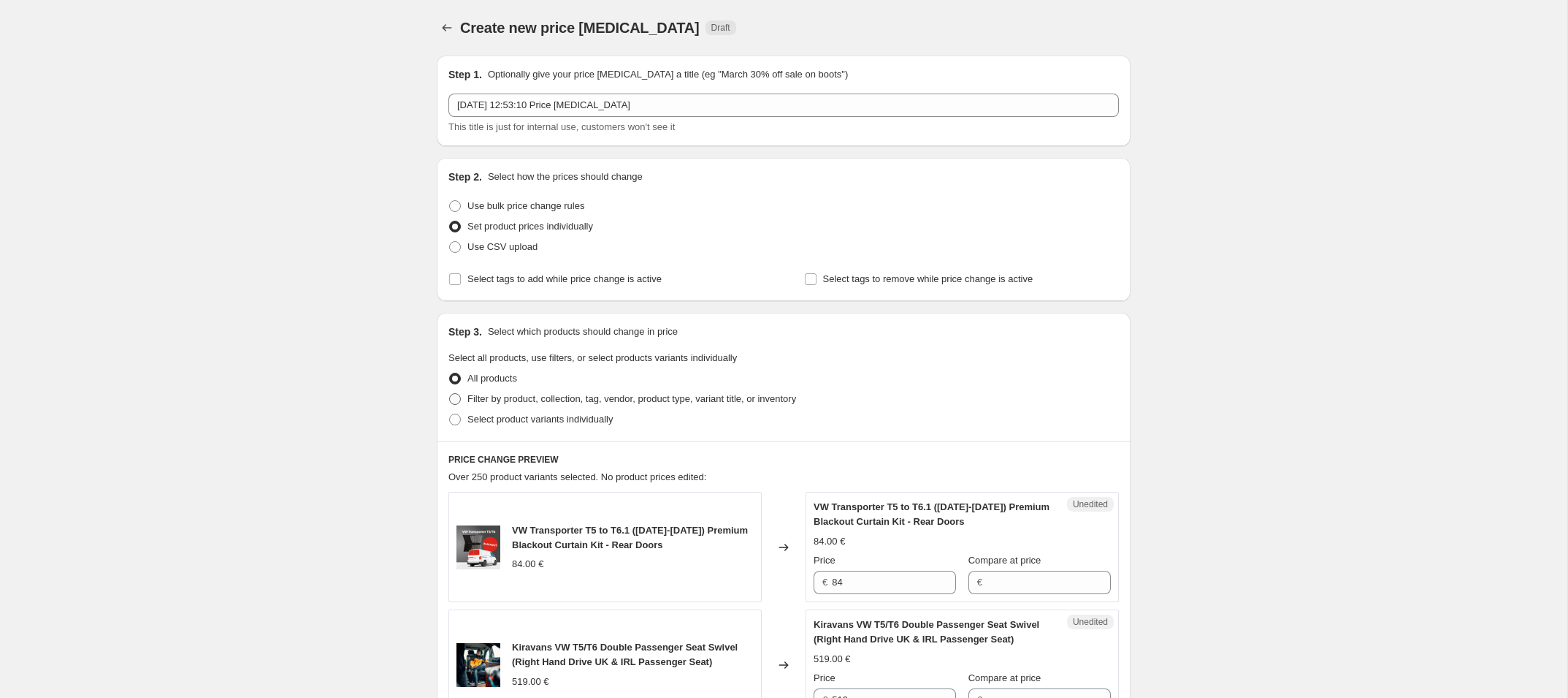
click at [490, 403] on span "Filter by product, collection, tag, vendor, product type, variant title, or inv…" at bounding box center [631, 398] width 328 height 11
click at [450, 394] on input "Filter by product, collection, tag, vendor, product type, variant title, or inv…" at bounding box center [449, 393] width 1 height 1
radio input "true"
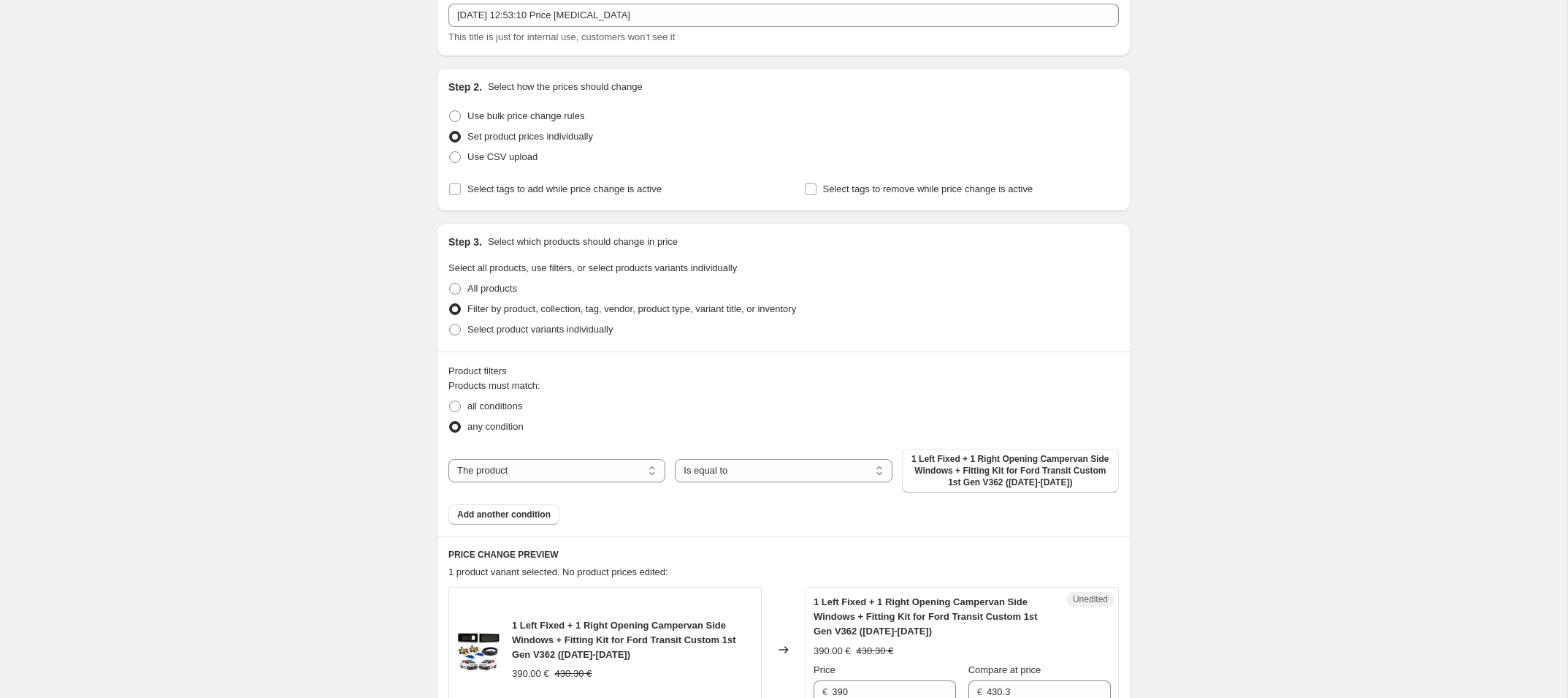
scroll to position [107, 0]
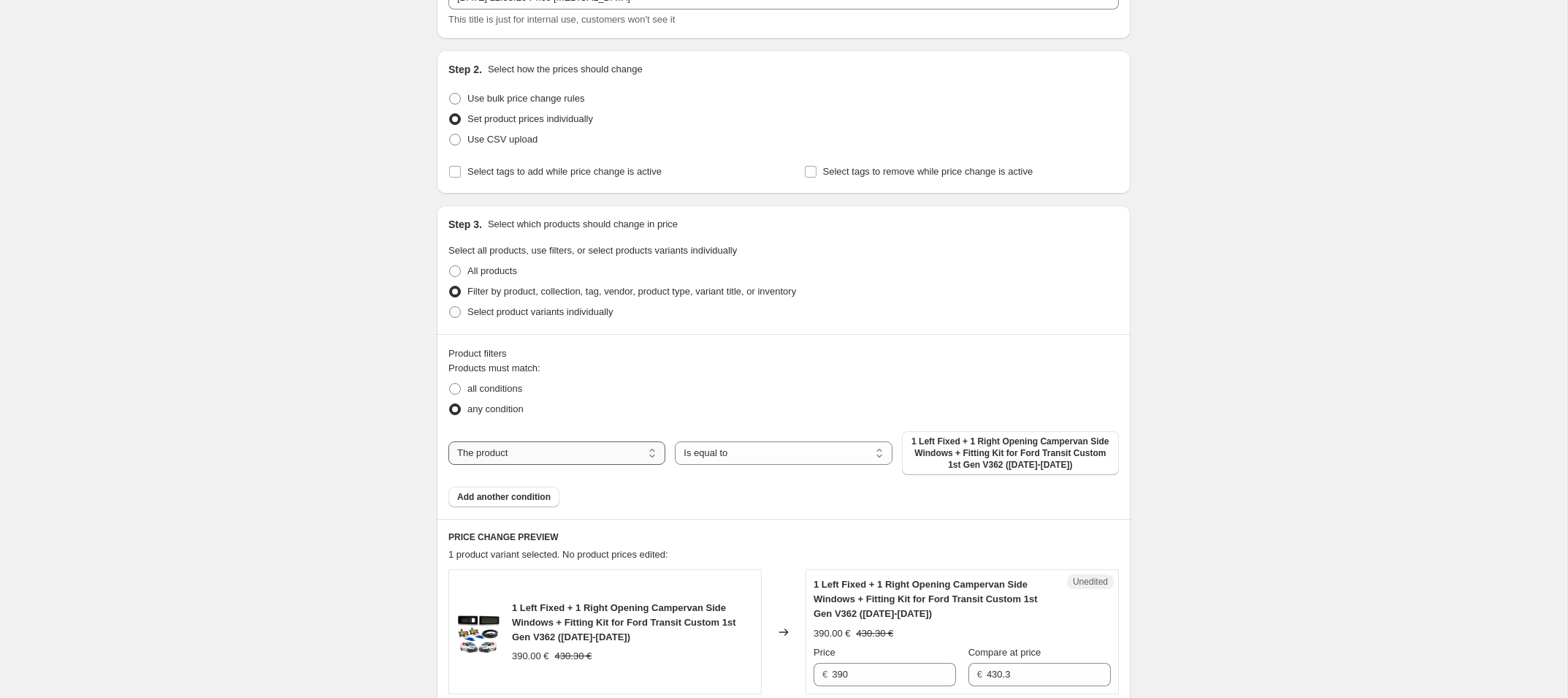
click at [628, 460] on select "The product The product's collection The product's tag The product's vendor The…" at bounding box center [557, 453] width 217 height 23
click at [568, 310] on span "Select product variants individually" at bounding box center [540, 311] width 146 height 11
click at [450, 307] on input "Select product variants individually" at bounding box center [449, 306] width 1 height 1
radio input "true"
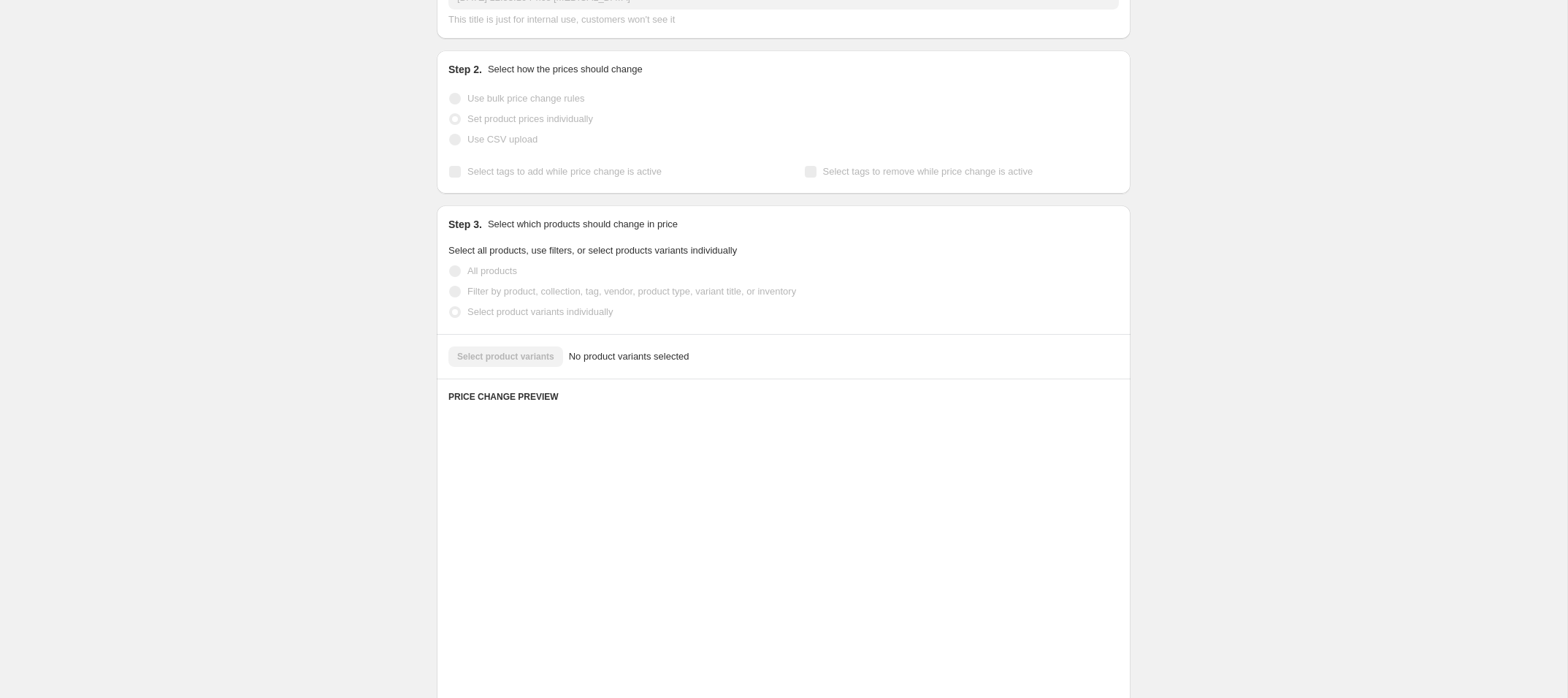
click at [557, 313] on span "Select product variants individually" at bounding box center [540, 311] width 146 height 11
click at [450, 307] on input "Select product variants individually" at bounding box center [449, 306] width 1 height 1
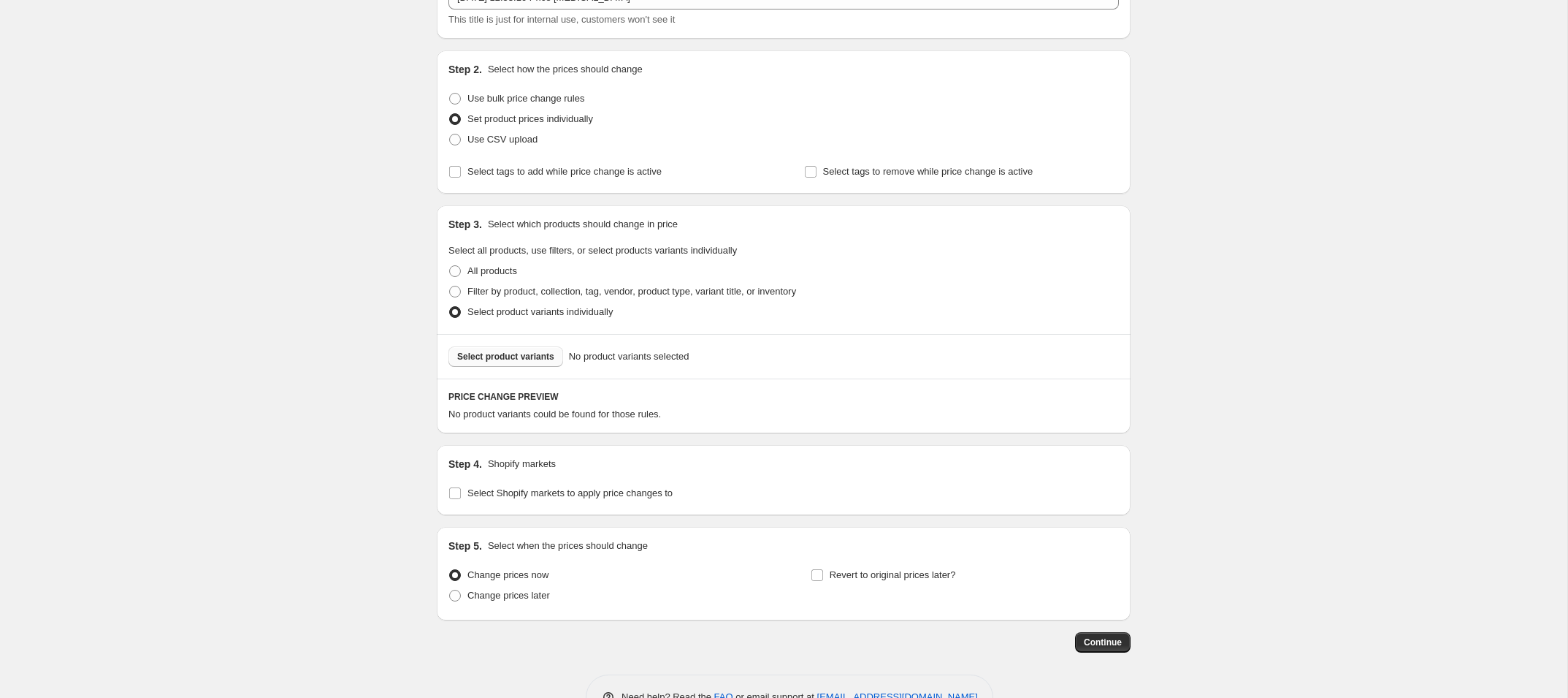
click at [510, 363] on button "Select product variants" at bounding box center [506, 356] width 115 height 20
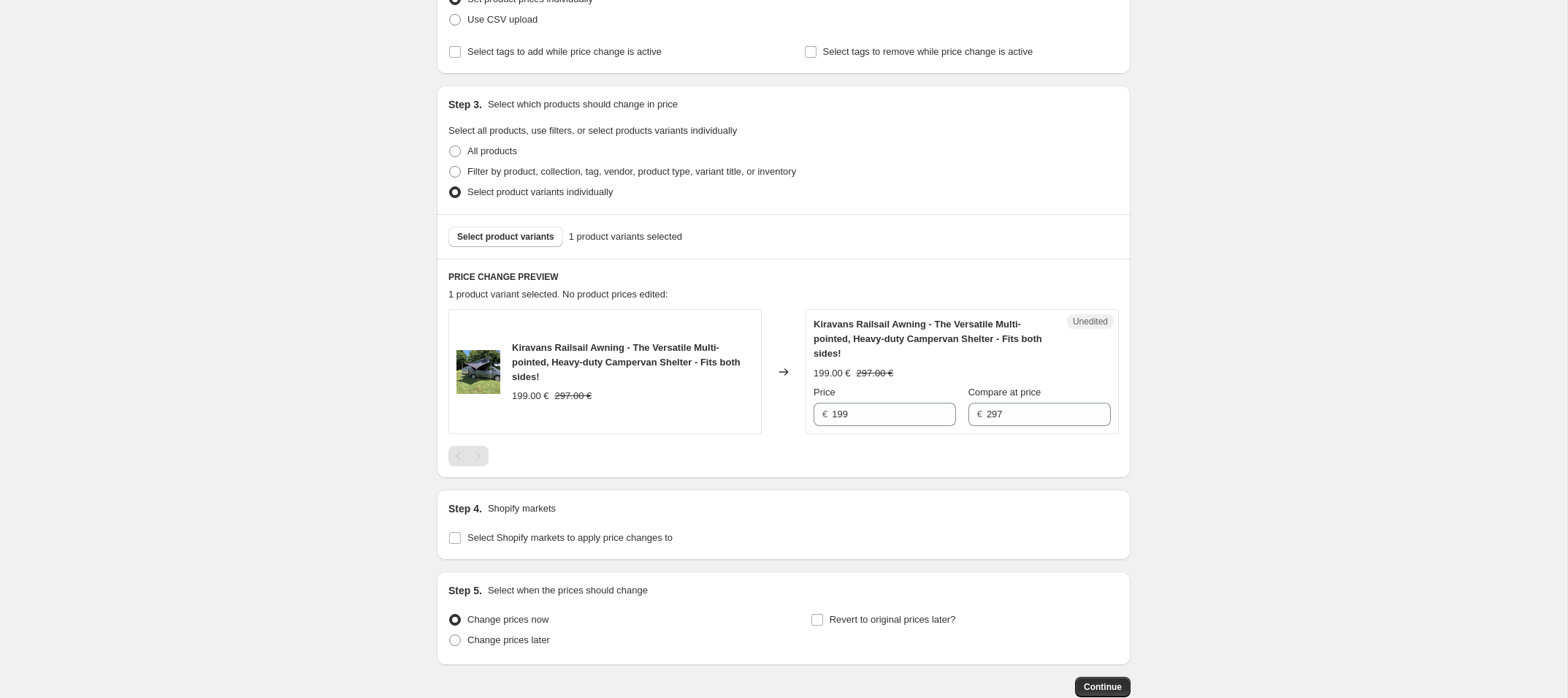
scroll to position [316, 0]
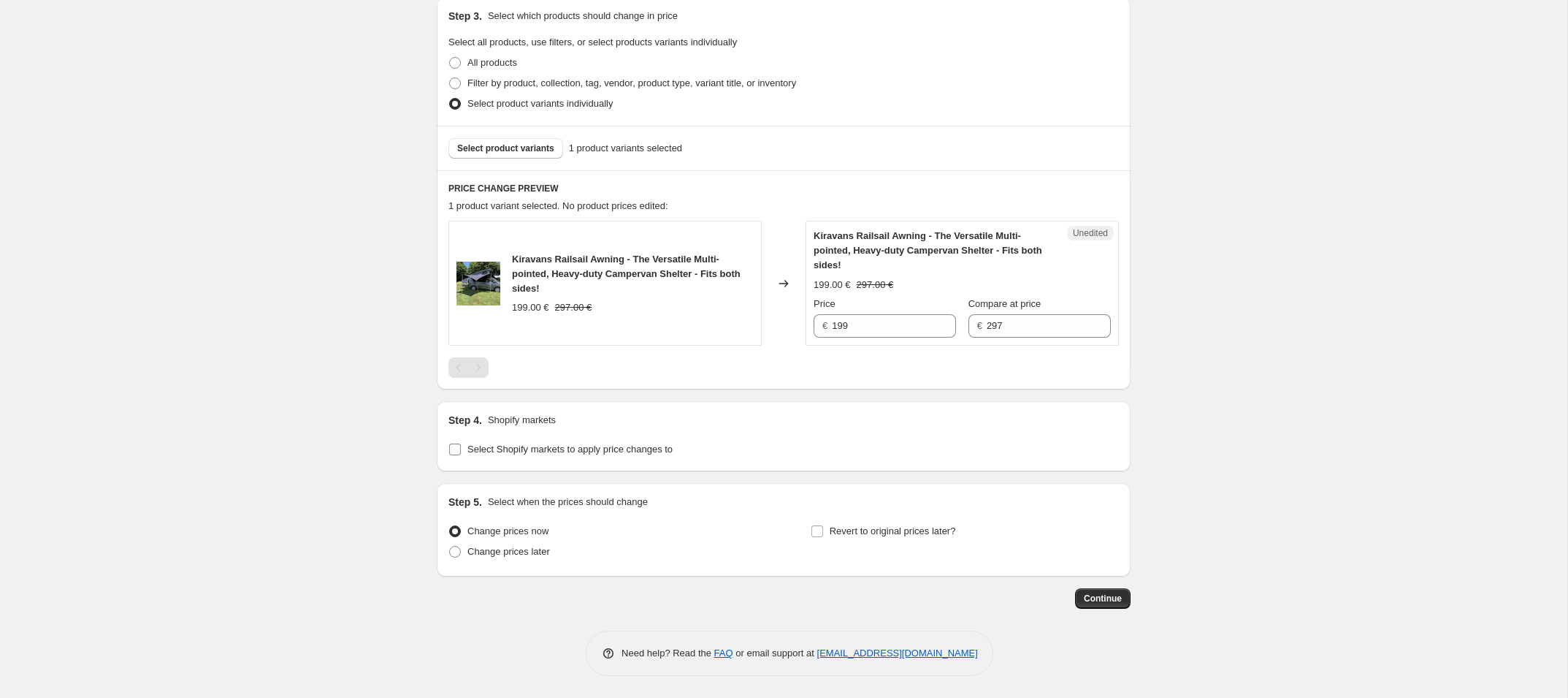
click at [509, 444] on span "Select Shopify markets to apply price changes to" at bounding box center [569, 448] width 205 height 11
click at [460, 444] on input "Select Shopify markets to apply price changes to" at bounding box center [455, 449] width 12 height 12
checkbox input "true"
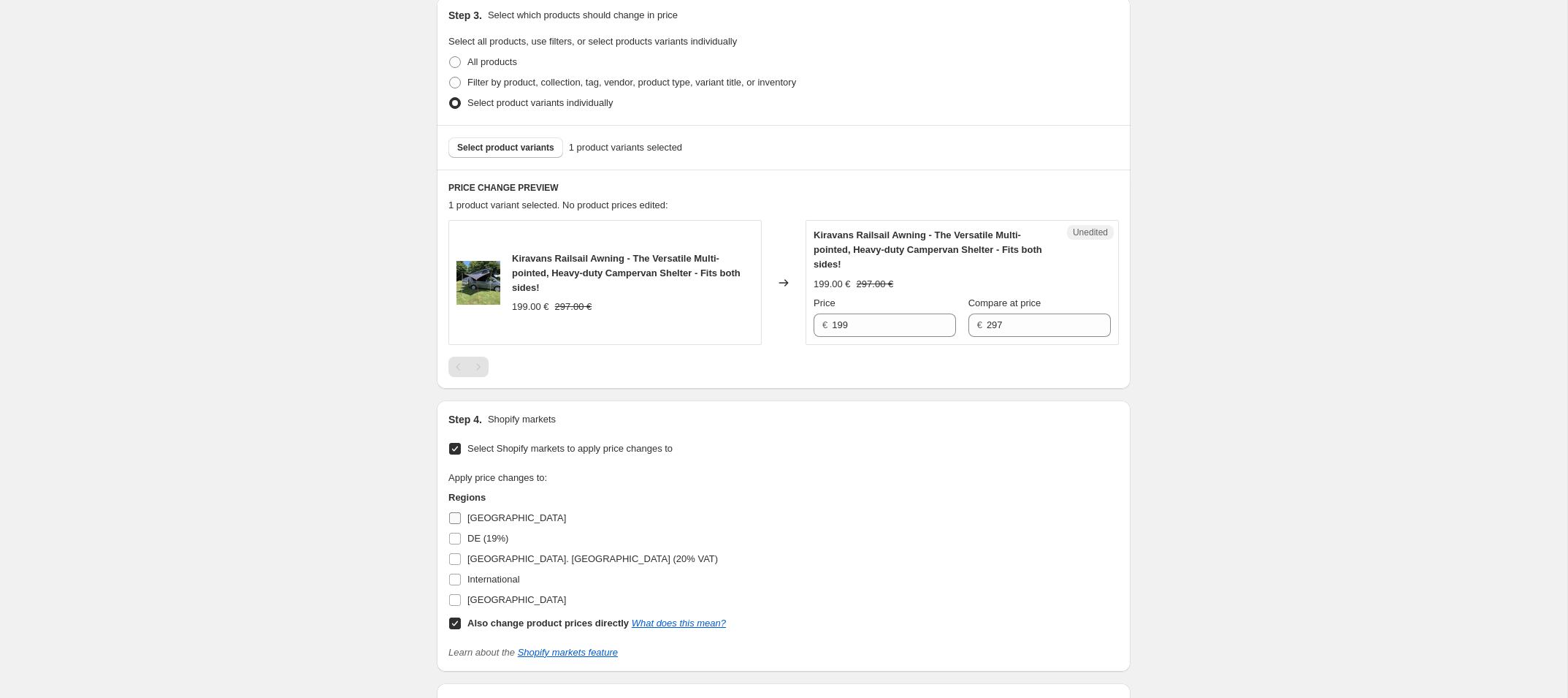
click at [452, 521] on input "[GEOGRAPHIC_DATA]" at bounding box center [455, 518] width 12 height 12
checkbox input "true"
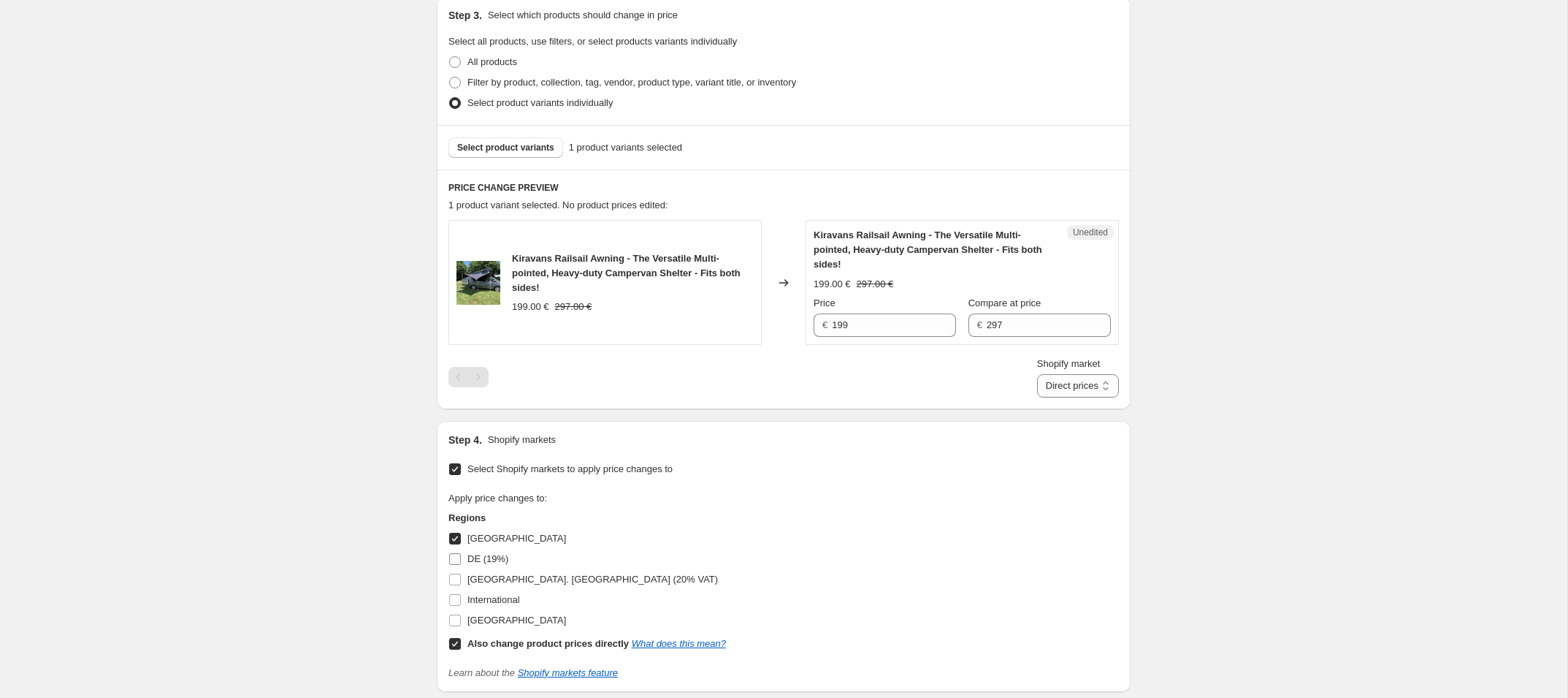
click at [451, 562] on input "DE (19%)" at bounding box center [455, 559] width 12 height 12
checkbox input "true"
click at [451, 584] on span at bounding box center [456, 579] width 14 height 14
click at [451, 584] on input "[GEOGRAPHIC_DATA]. [GEOGRAPHIC_DATA] (20% VAT)" at bounding box center [455, 579] width 12 height 12
checkbox input "true"
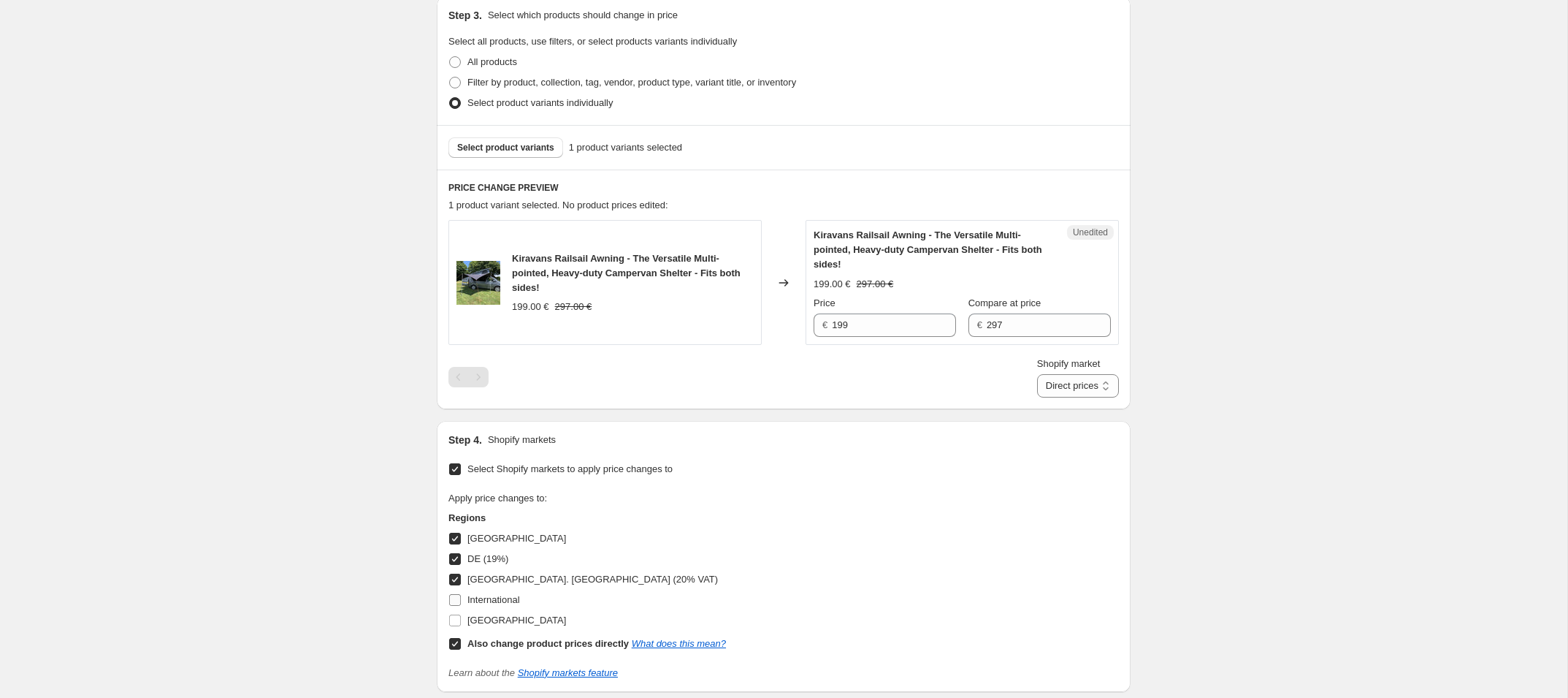
click at [451, 596] on input "International" at bounding box center [455, 600] width 12 height 12
checkbox input "true"
click at [451, 617] on input "[GEOGRAPHIC_DATA]" at bounding box center [455, 620] width 12 height 12
checkbox input "true"
click at [1103, 395] on select "Direct prices Andorra DE (19%) FRANCE. AUSTRIA (20% VAT) International Netherla…" at bounding box center [1077, 386] width 82 height 23
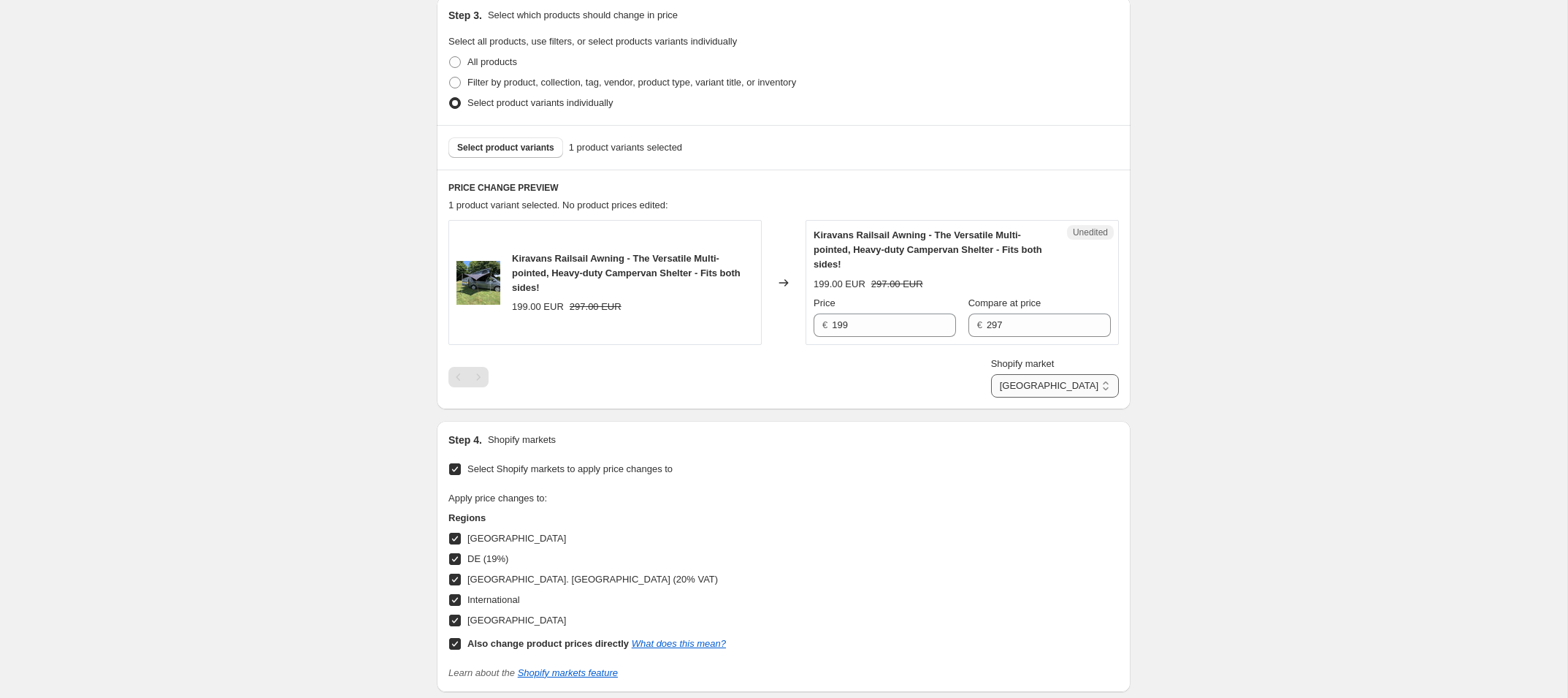
click at [1083, 386] on select "Direct prices Andorra DE (19%) FRANCE. AUSTRIA (20% VAT) International Netherla…" at bounding box center [1055, 386] width 128 height 23
select select "direct"
click at [912, 326] on input "199" at bounding box center [894, 325] width 124 height 23
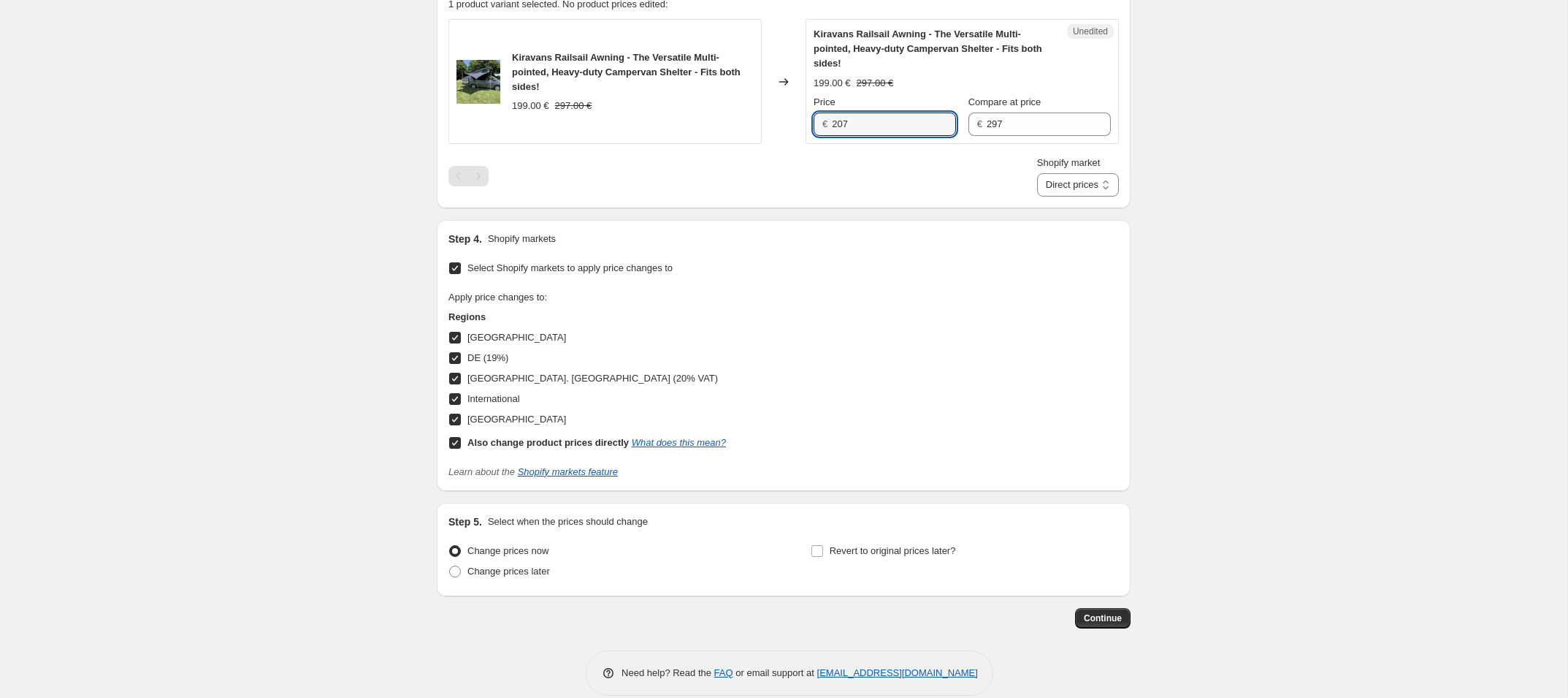
scroll to position [537, 0]
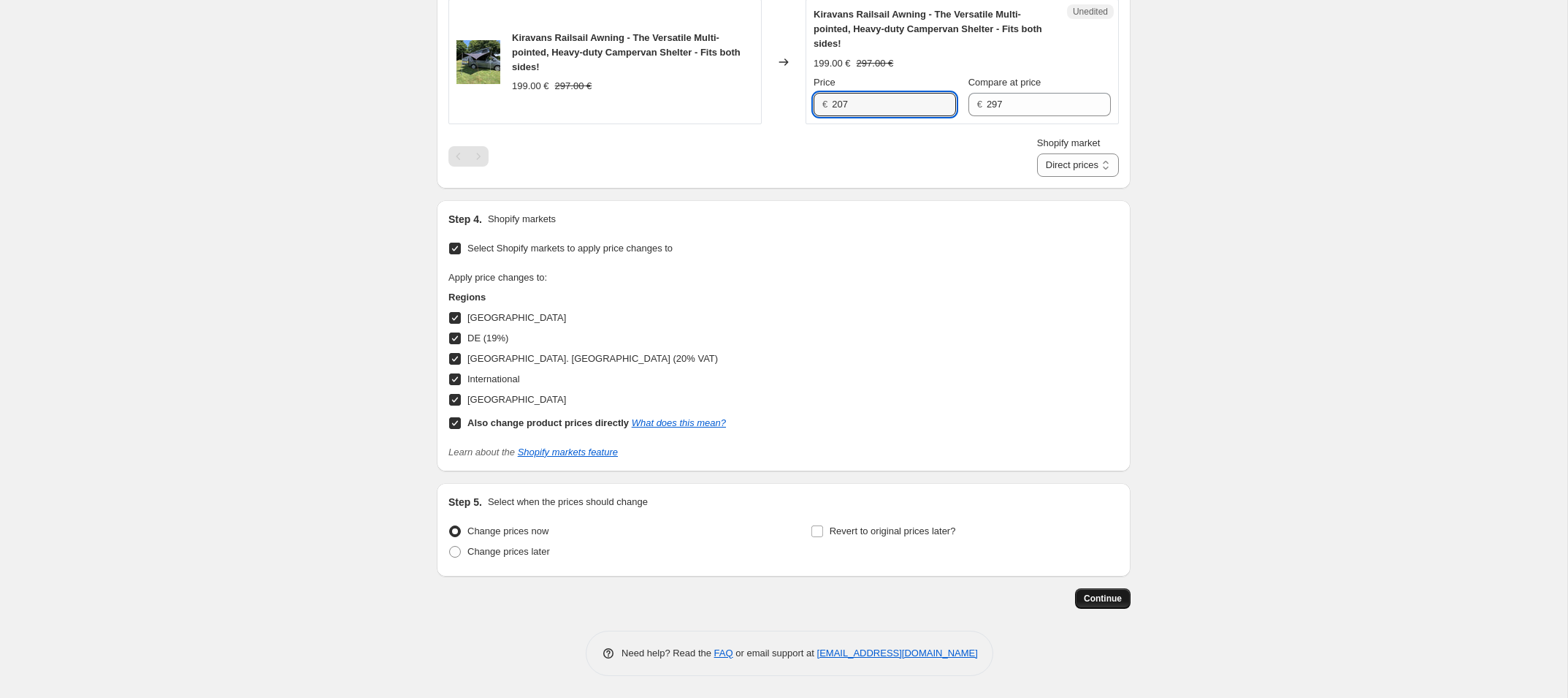
type input "207"
click at [1089, 595] on span "Continue" at bounding box center [1102, 599] width 38 height 12
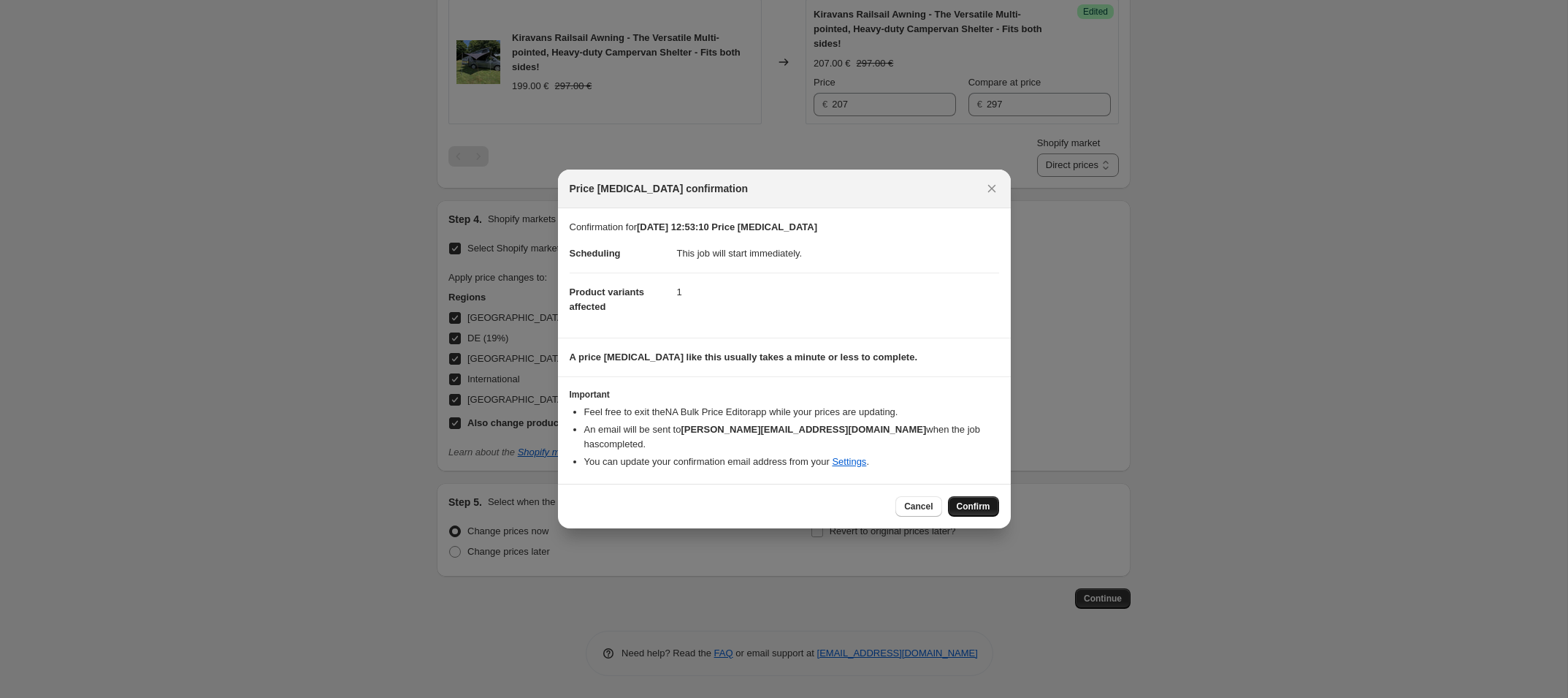
click at [972, 501] on span "Confirm" at bounding box center [973, 506] width 34 height 12
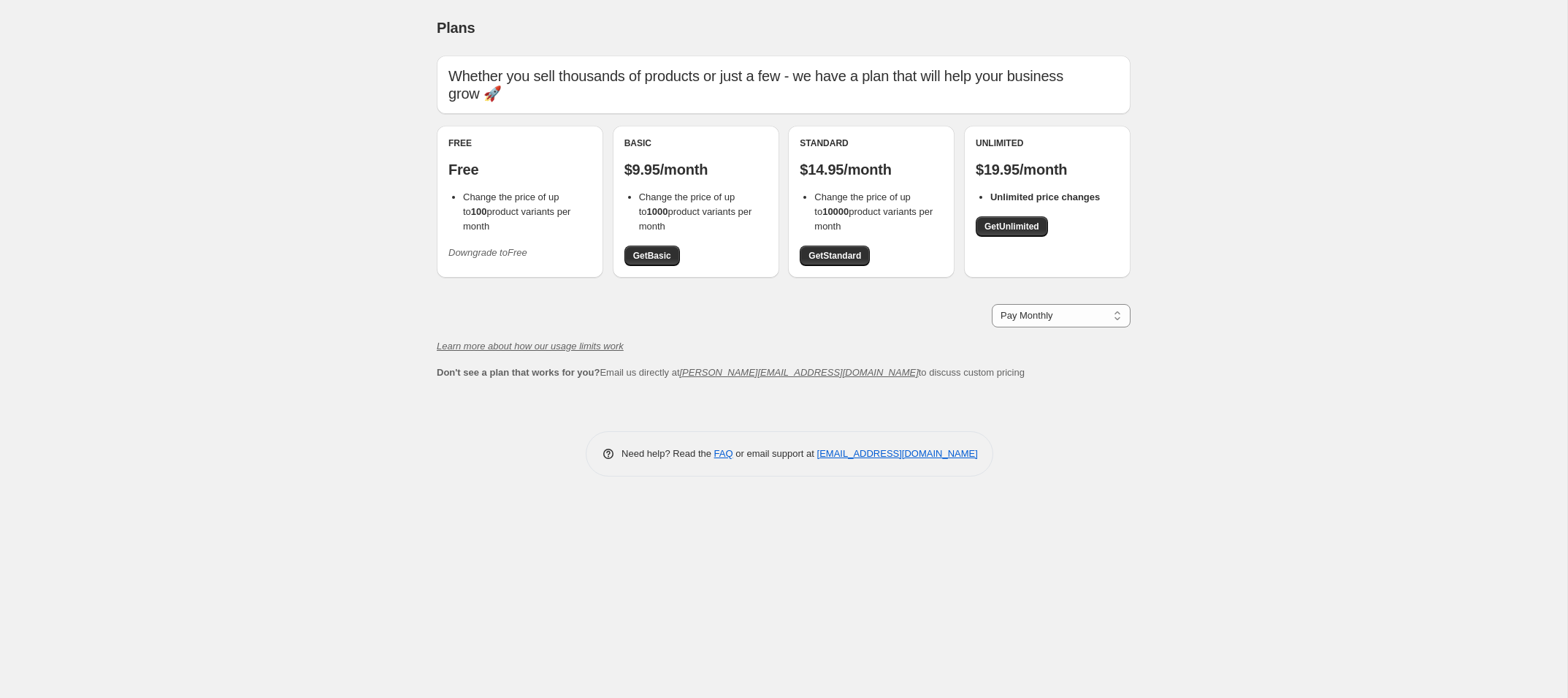
click at [313, 231] on div "Plans. This page is ready Plans Whether you sell thousands of products or just …" at bounding box center [783, 349] width 1567 height 698
